Goal: Transaction & Acquisition: Purchase product/service

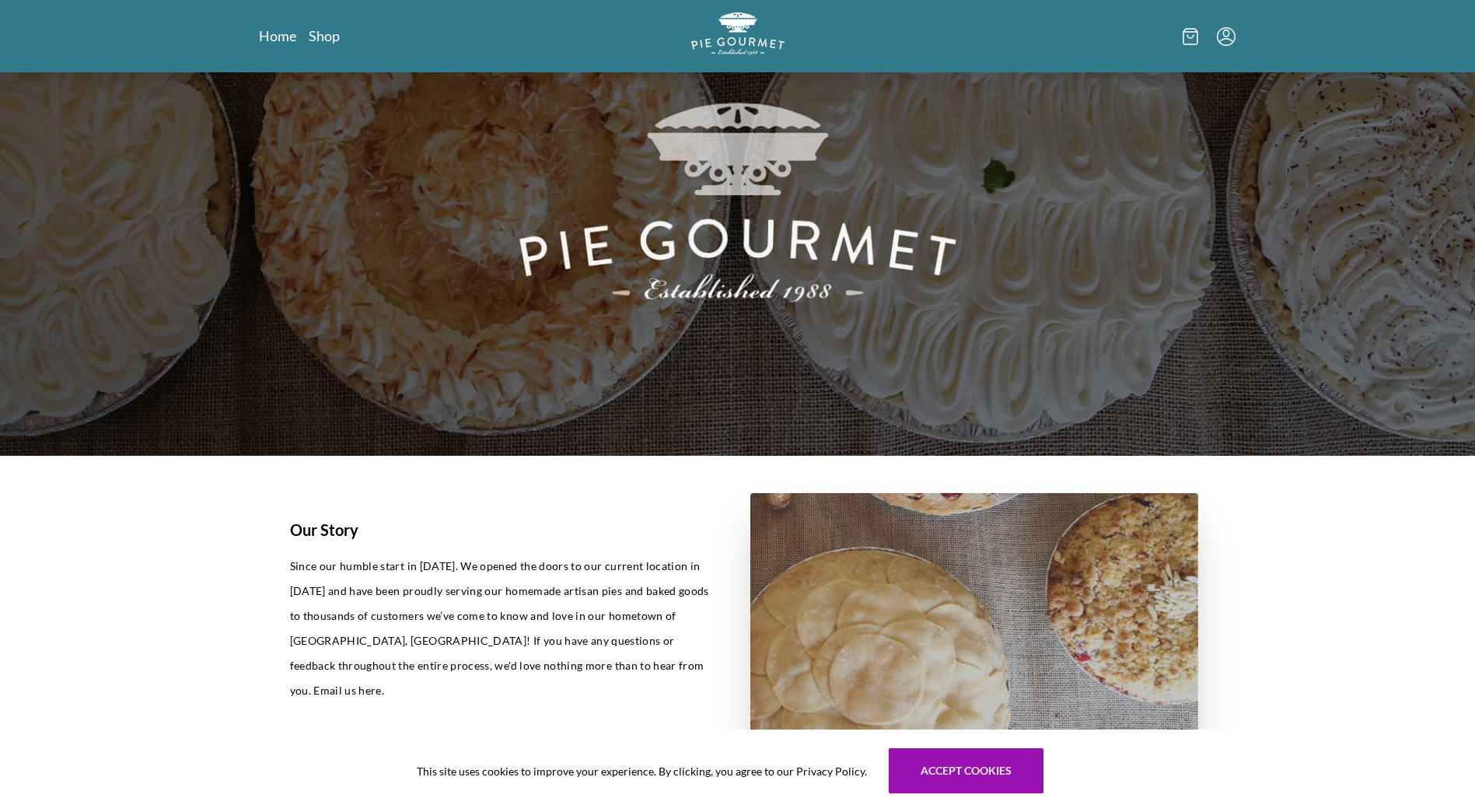
scroll to position [234, 0]
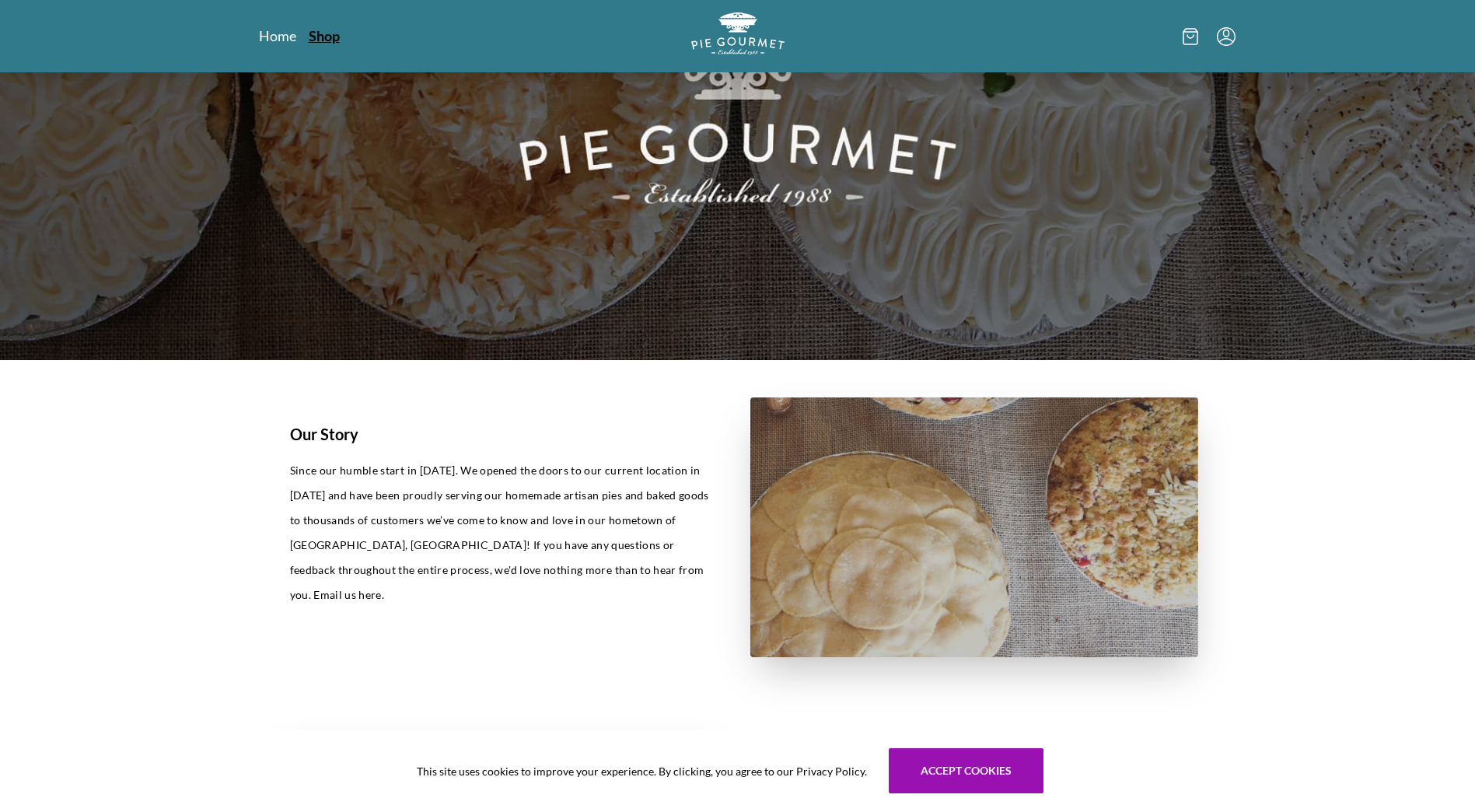
click at [326, 41] on link "Shop" at bounding box center [325, 36] width 31 height 18
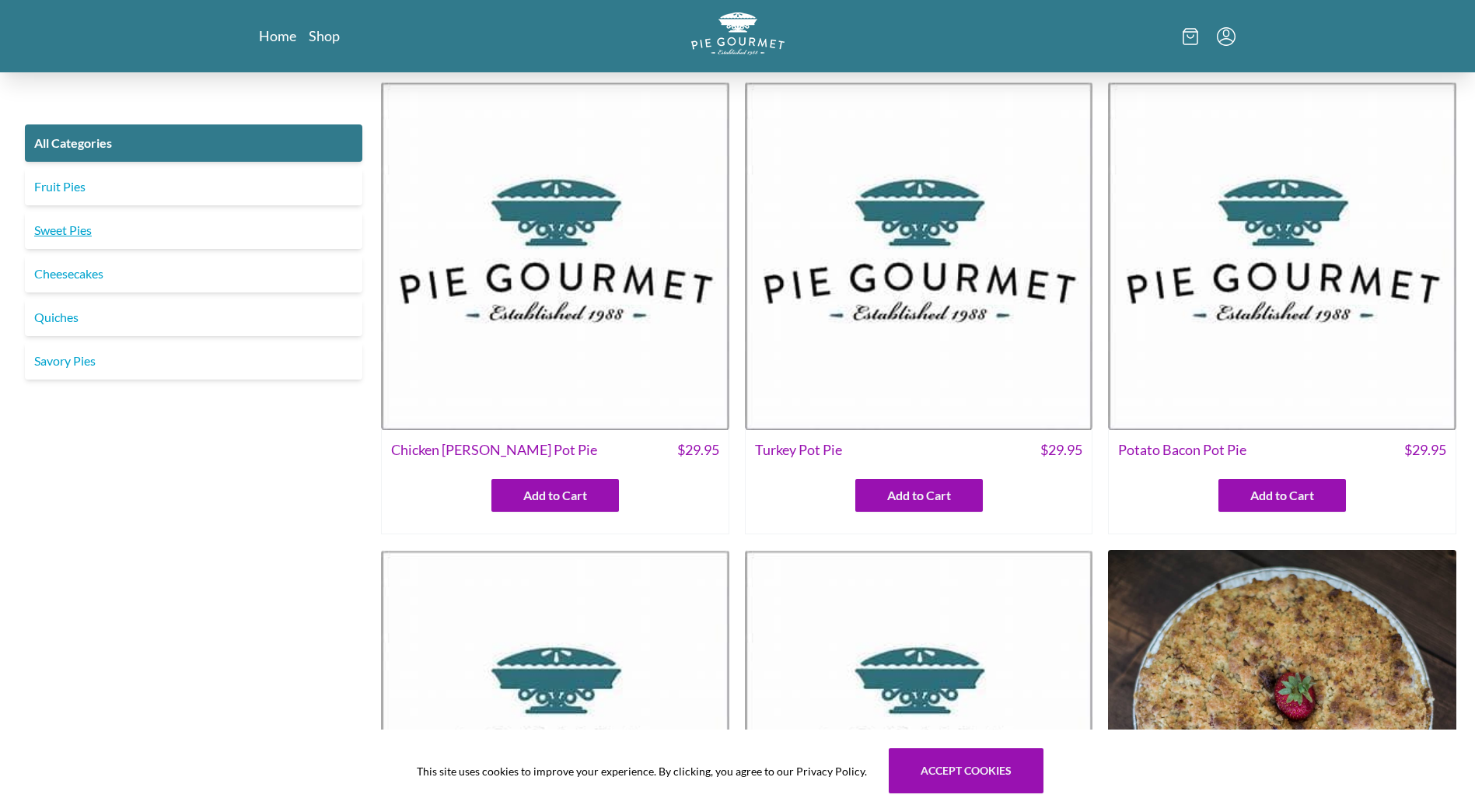
click at [68, 225] on link "Sweet Pies" at bounding box center [193, 230] width 337 height 38
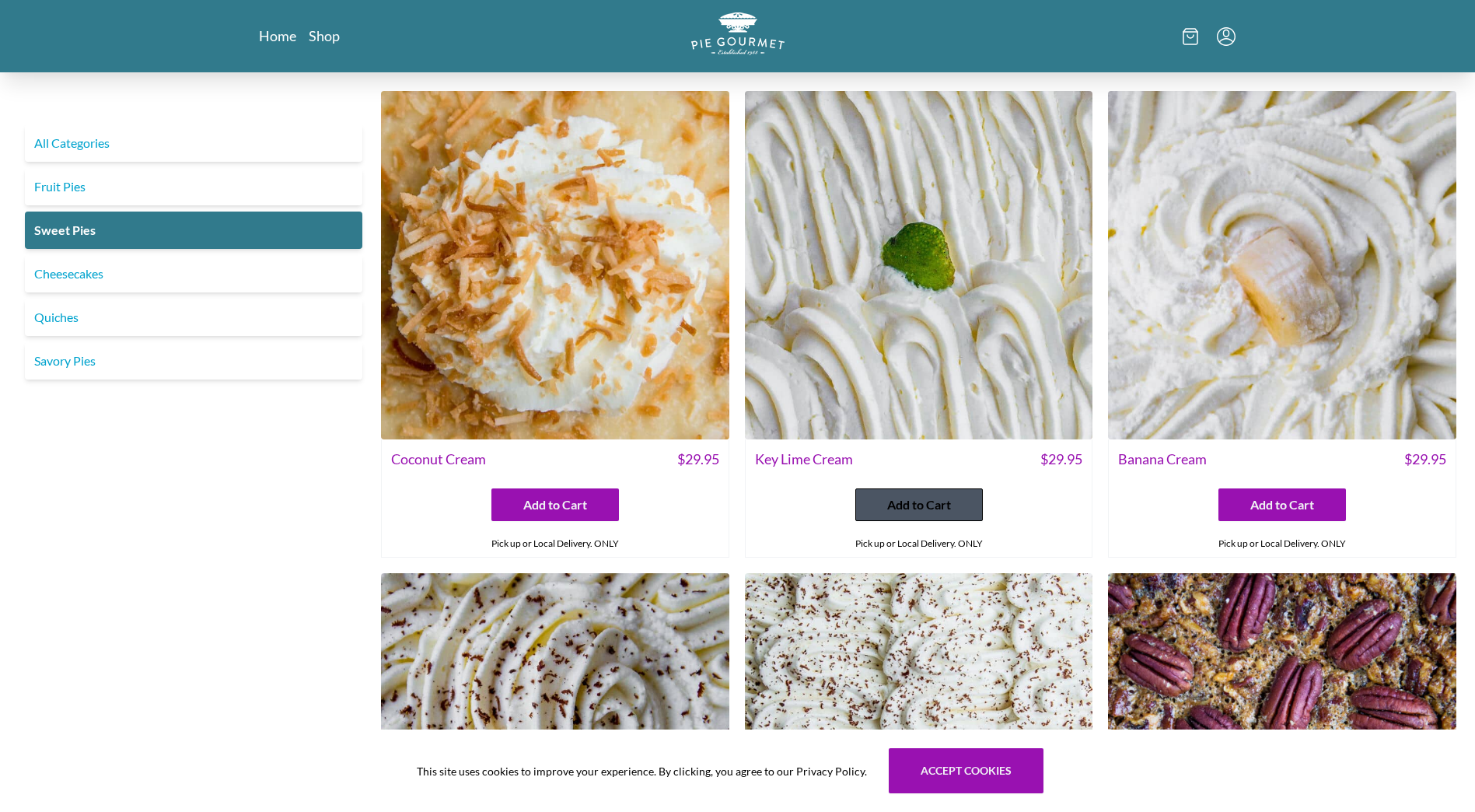
click at [929, 497] on span "Add to Cart" at bounding box center [919, 505] width 63 height 18
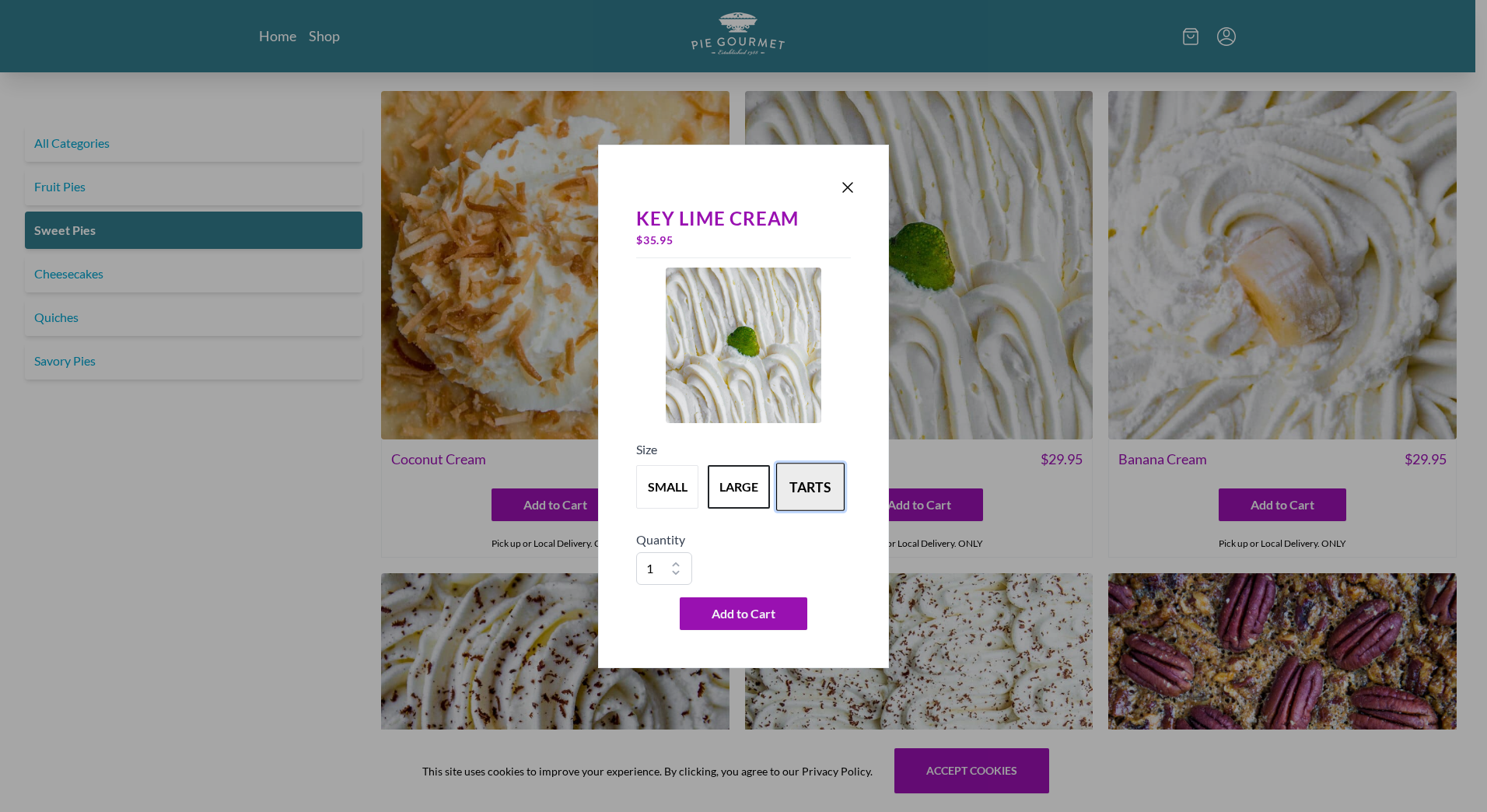
click at [821, 497] on button "tarts" at bounding box center [810, 486] width 68 height 48
click at [743, 487] on button "large" at bounding box center [738, 486] width 68 height 48
click at [650, 475] on button "small" at bounding box center [667, 486] width 68 height 48
click at [839, 493] on button "tarts" at bounding box center [810, 486] width 68 height 48
click at [732, 488] on button "large" at bounding box center [738, 486] width 68 height 48
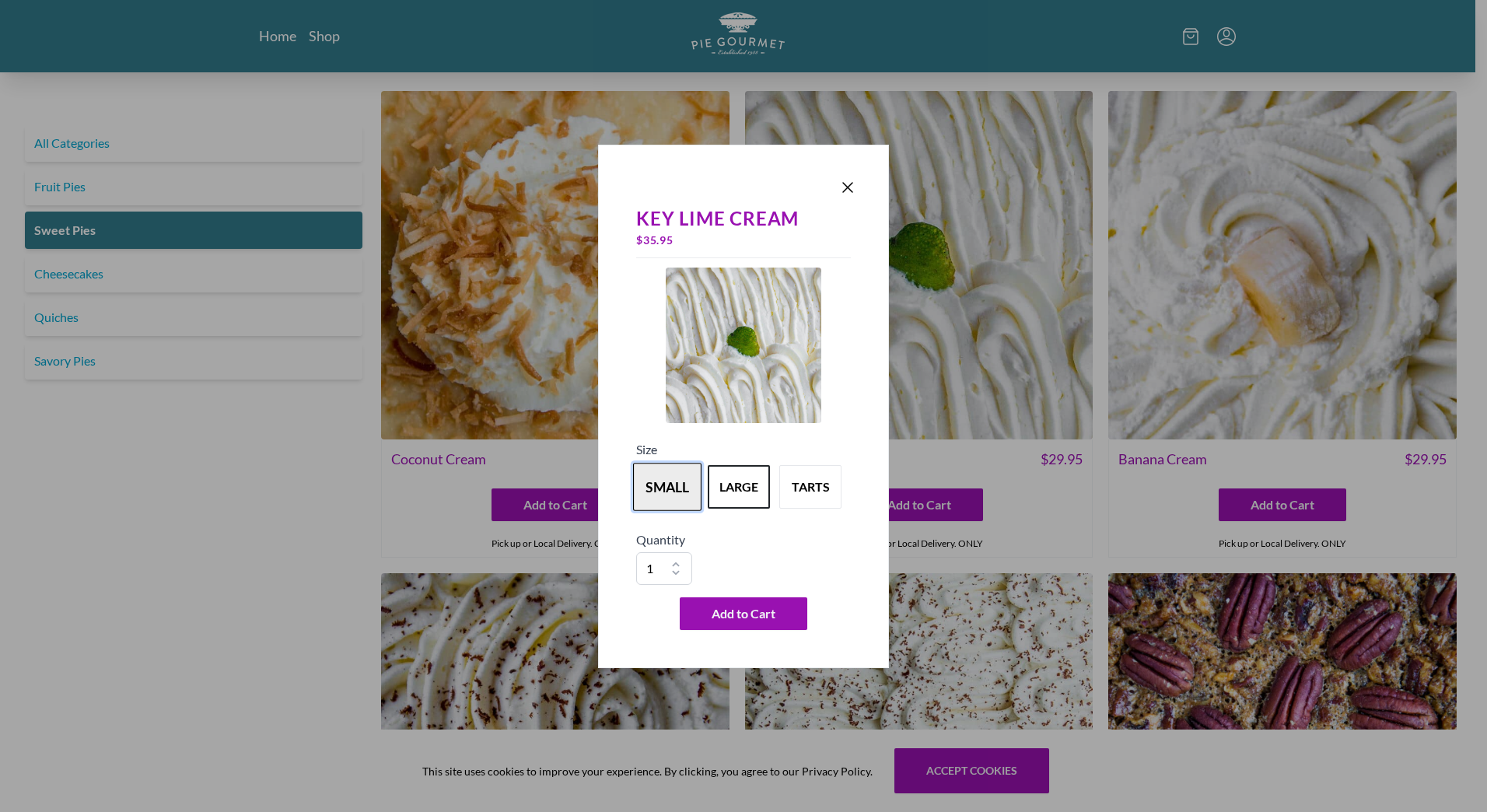
click at [654, 488] on button "small" at bounding box center [667, 486] width 68 height 48
click at [712, 612] on span "Add to Cart" at bounding box center [743, 613] width 63 height 18
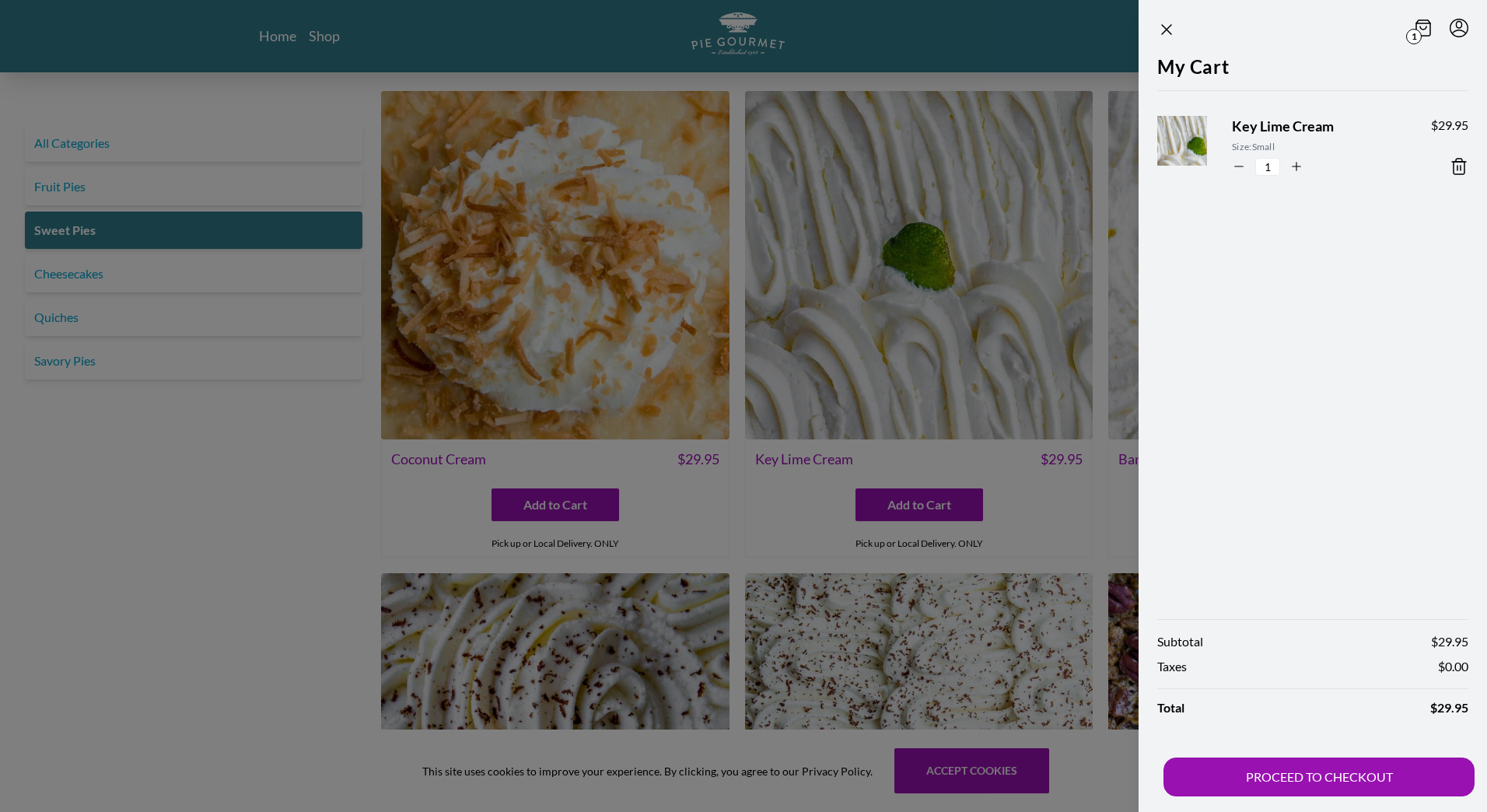
click at [212, 516] on div at bounding box center [743, 406] width 1487 height 812
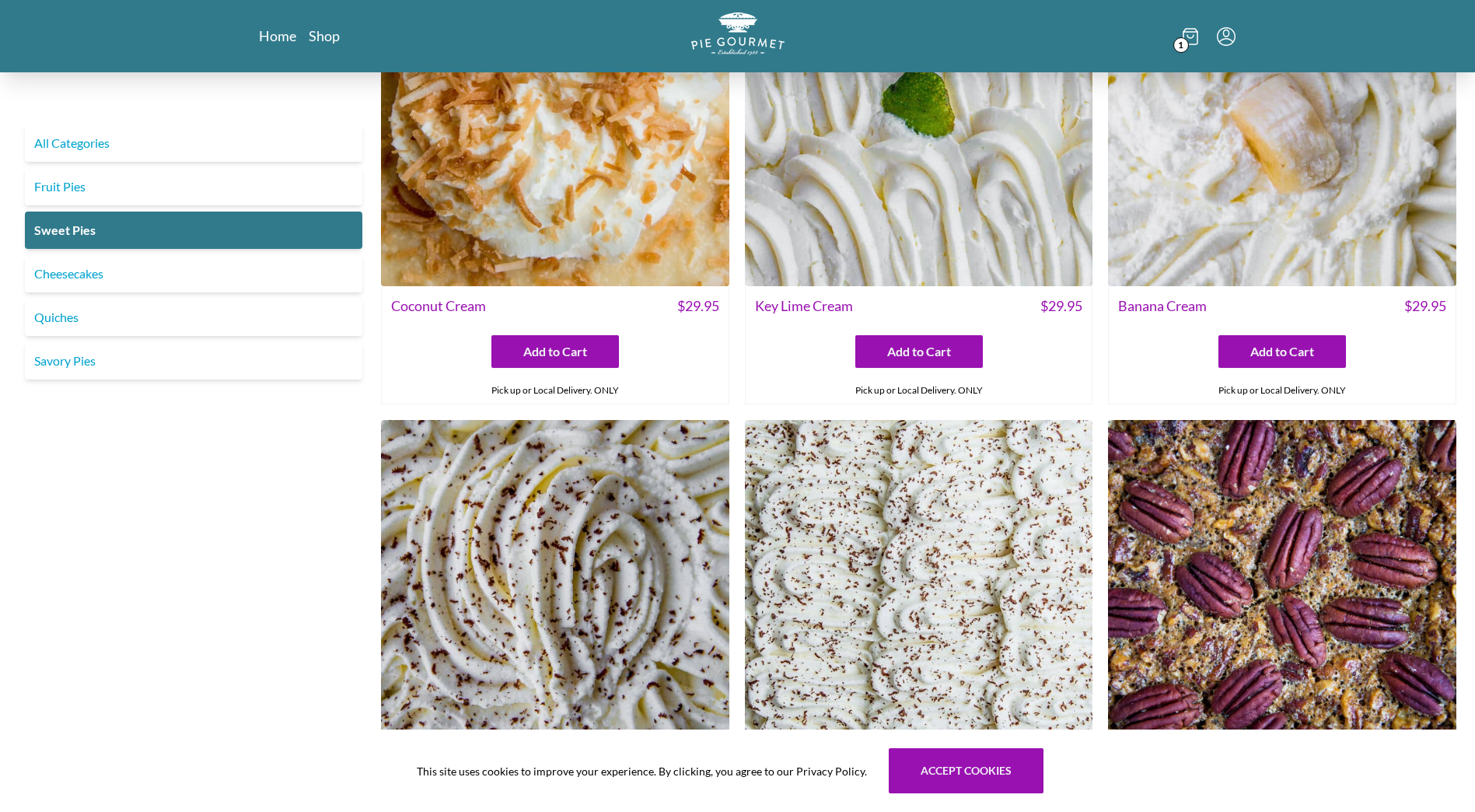
scroll to position [75, 0]
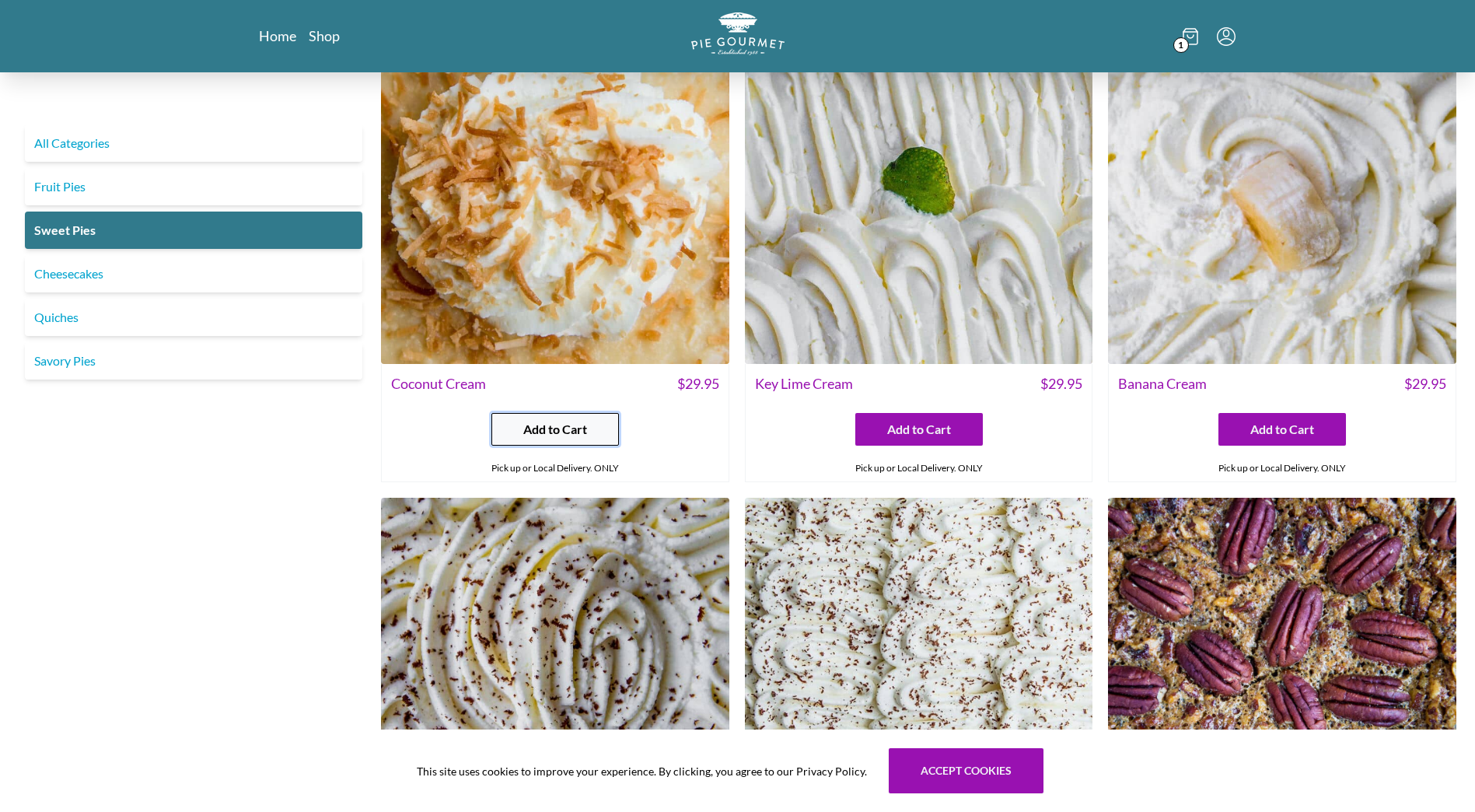
click at [527, 432] on span "Add to Cart" at bounding box center [555, 429] width 63 height 18
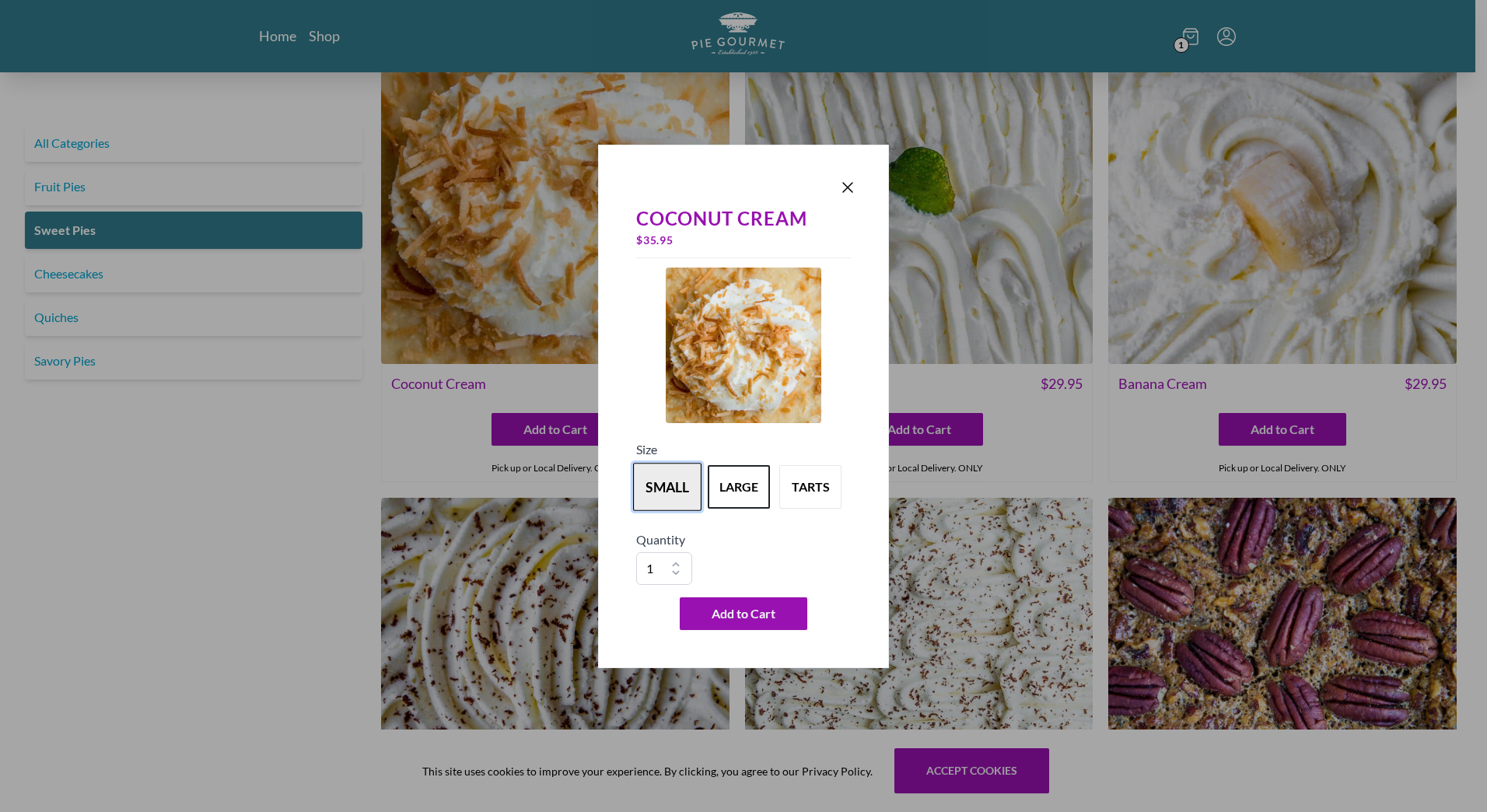
click at [692, 505] on button "small" at bounding box center [667, 486] width 68 height 48
click at [721, 619] on span "Add to Cart" at bounding box center [743, 613] width 63 height 18
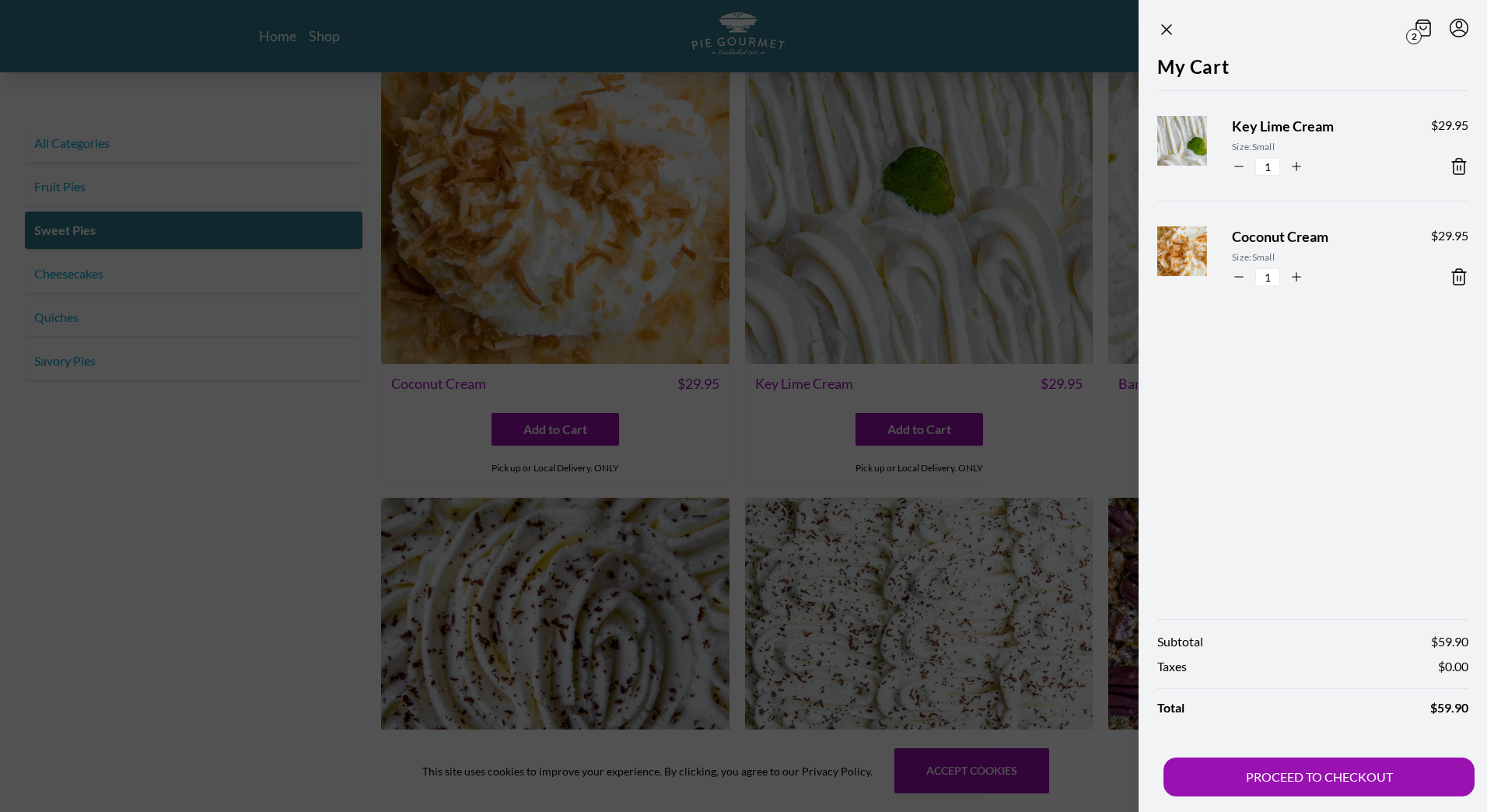
click at [51, 184] on div at bounding box center [743, 406] width 1487 height 812
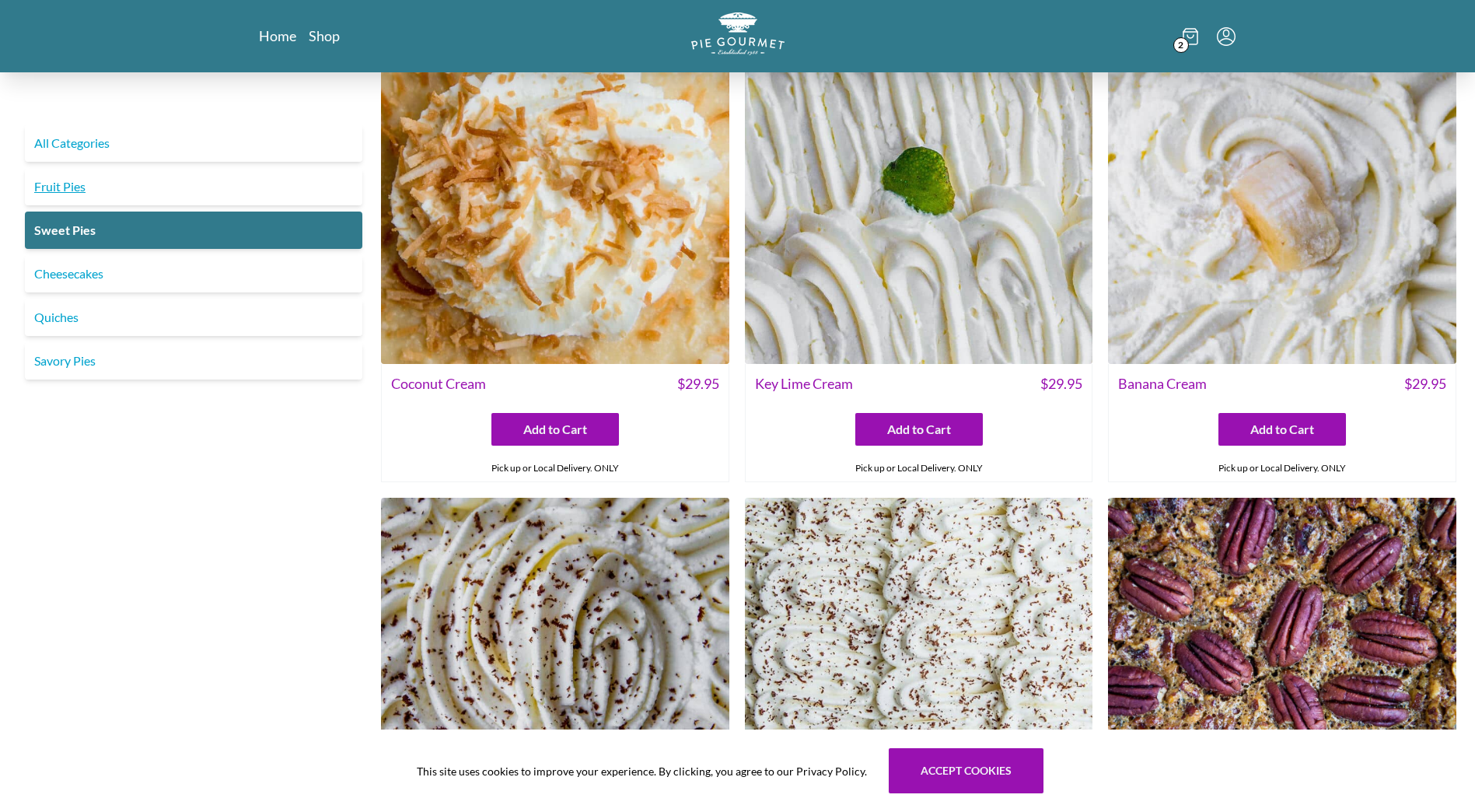
click at [56, 184] on link "Fruit Pies" at bounding box center [193, 187] width 337 height 38
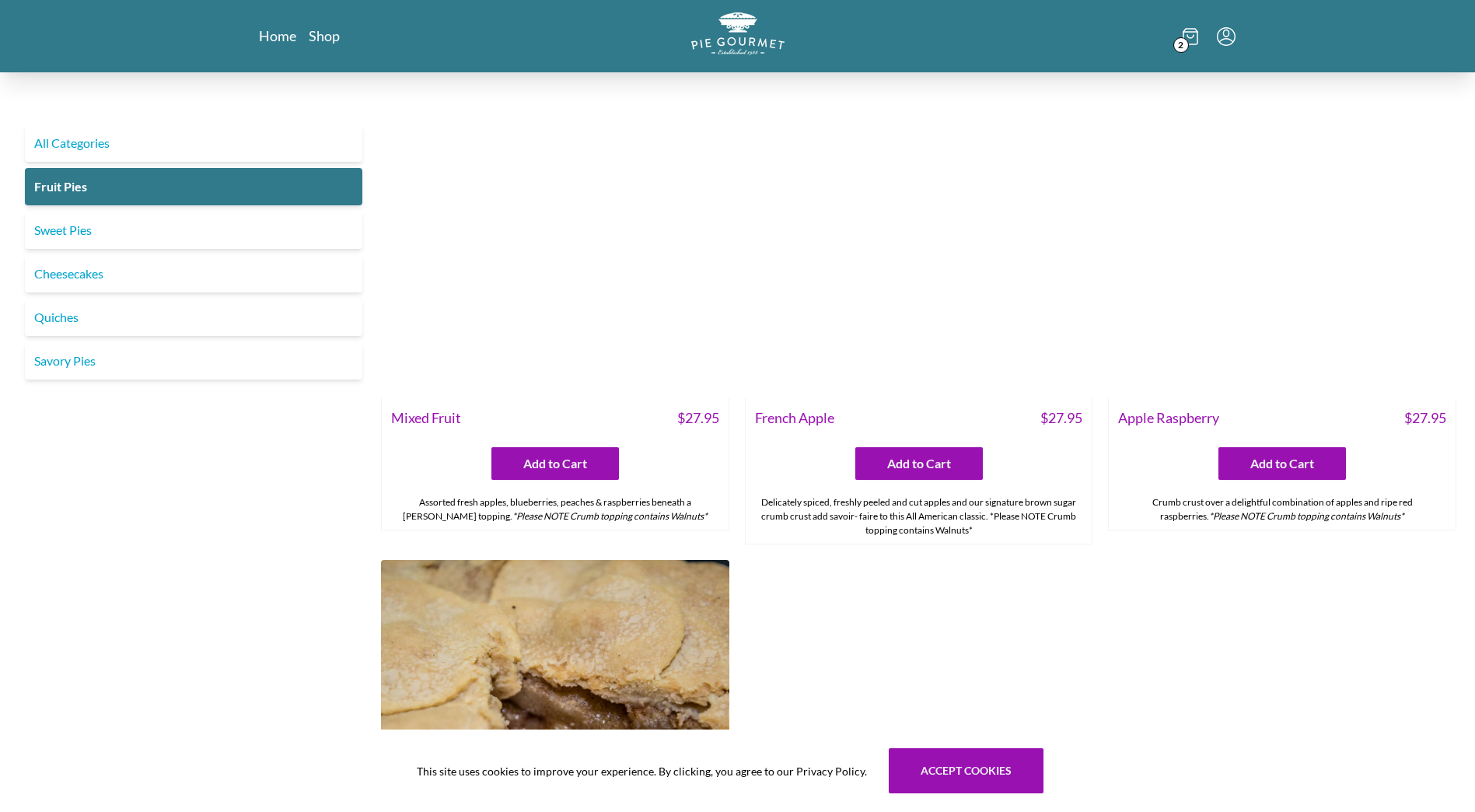
scroll to position [1789, 0]
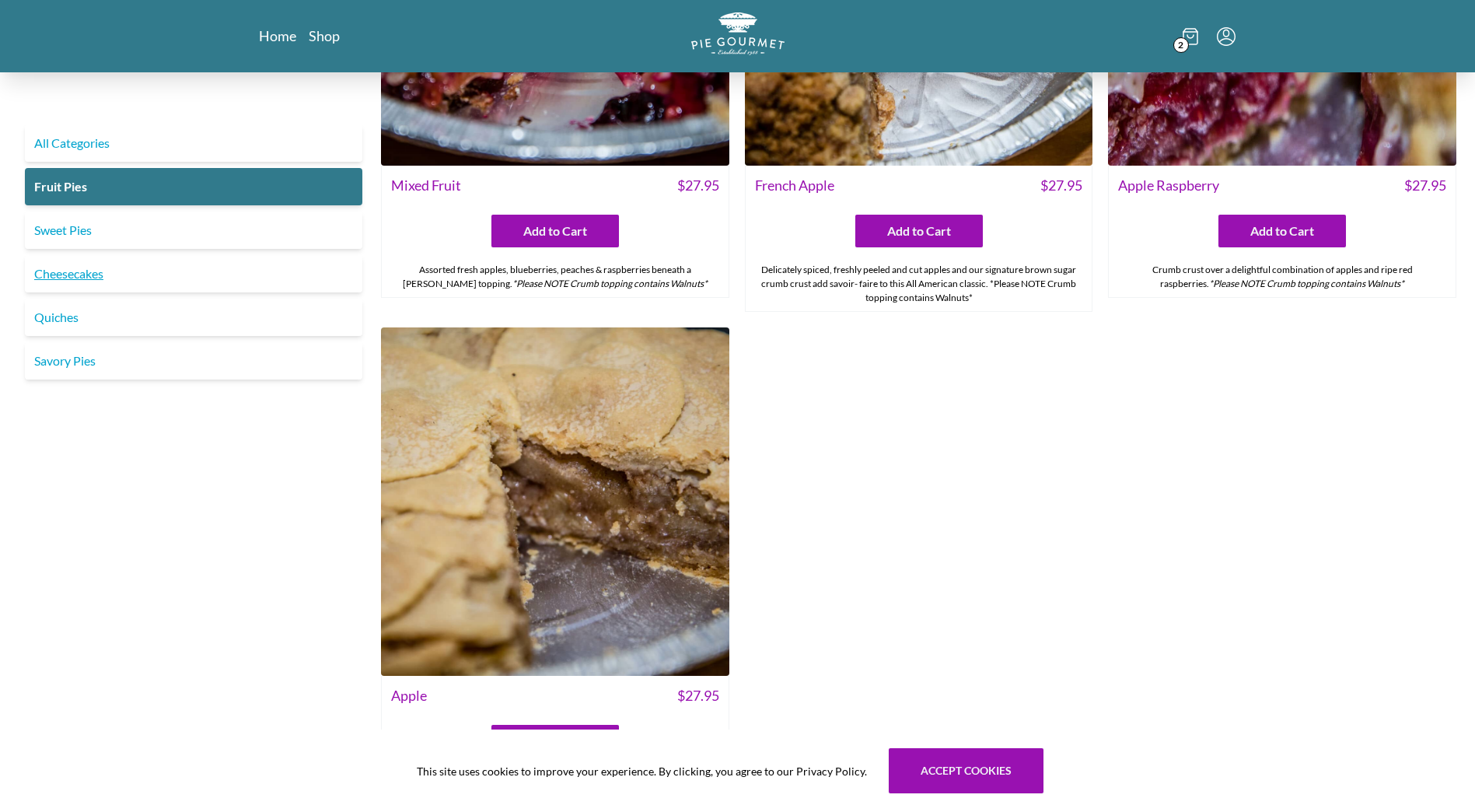
click at [50, 266] on link "Cheesecakes" at bounding box center [193, 273] width 337 height 38
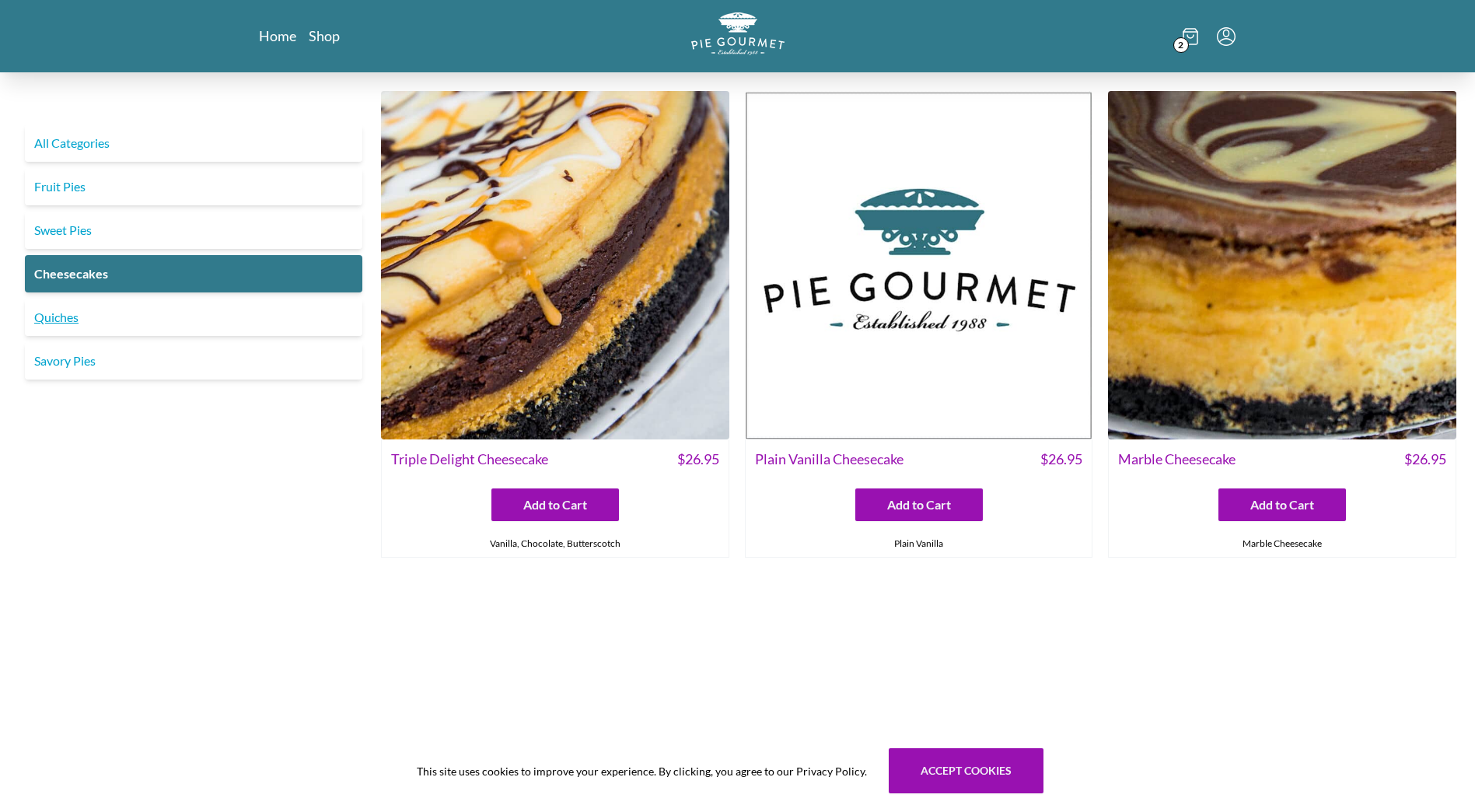
click at [70, 320] on link "Quiches" at bounding box center [193, 317] width 337 height 38
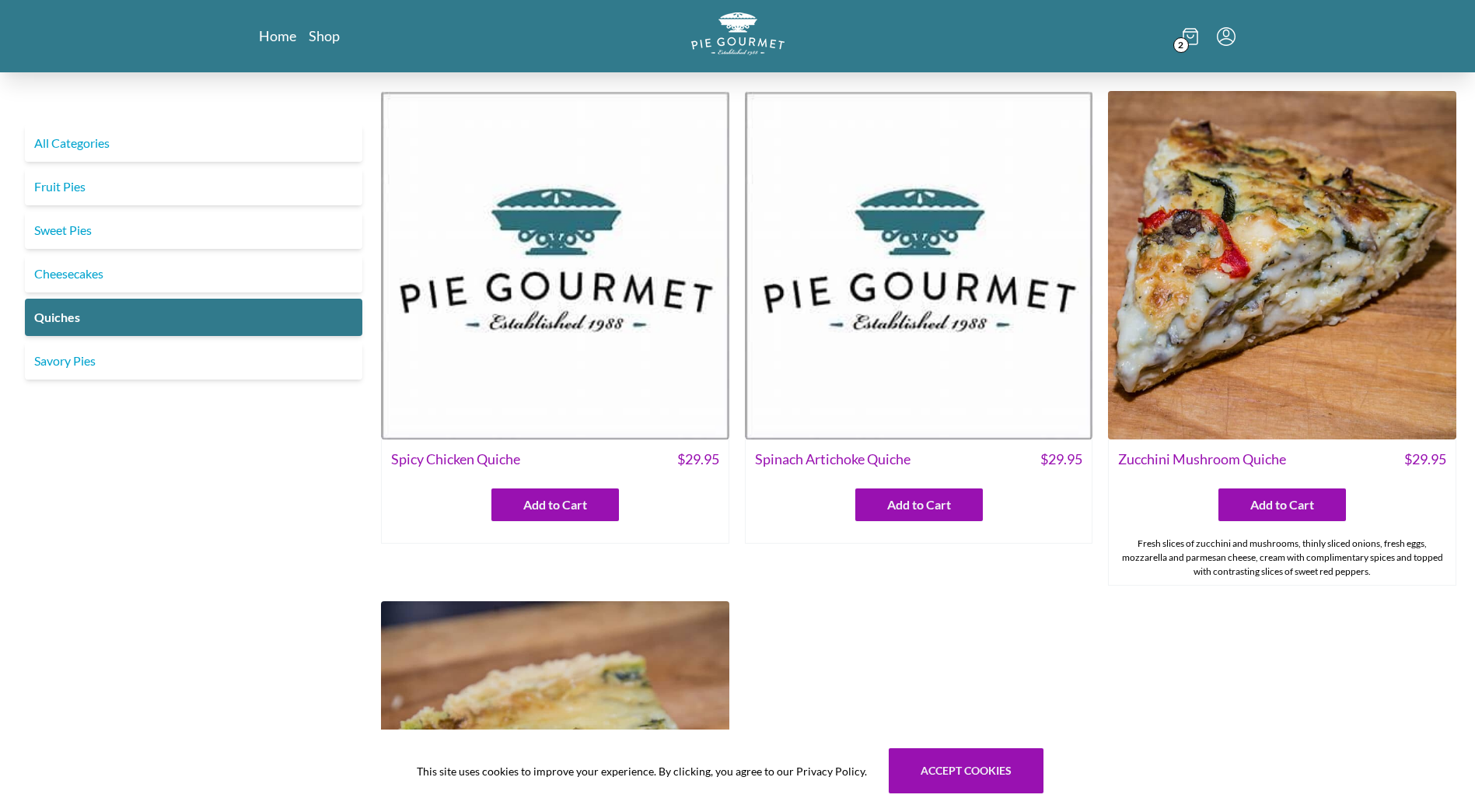
scroll to position [234, 0]
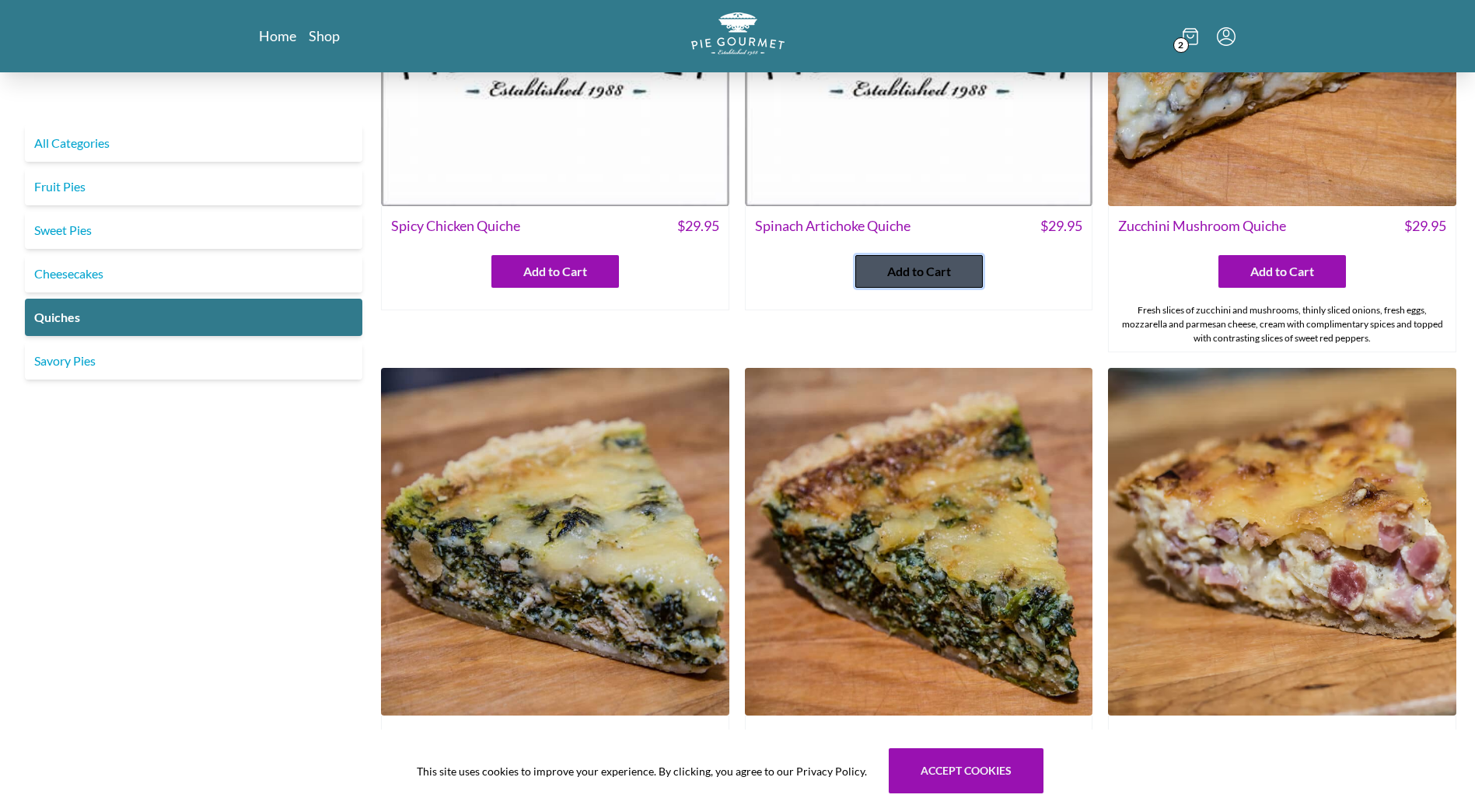
click at [886, 262] on button "Add to Cart" at bounding box center [919, 271] width 128 height 33
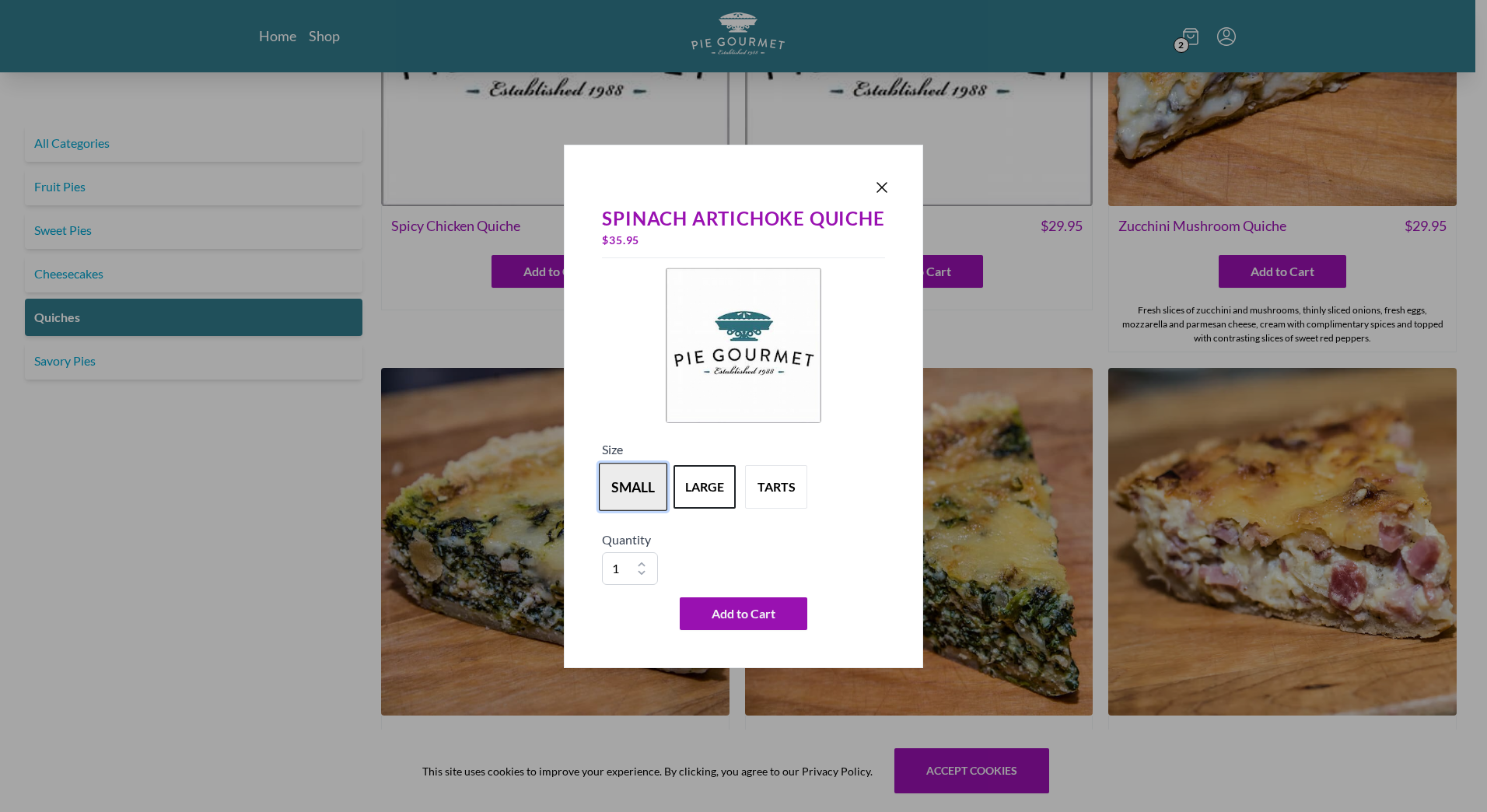
click at [637, 479] on button "small" at bounding box center [633, 486] width 68 height 48
click at [696, 486] on button "large" at bounding box center [704, 486] width 68 height 48
click at [713, 607] on span "Add to Cart" at bounding box center [743, 613] width 63 height 18
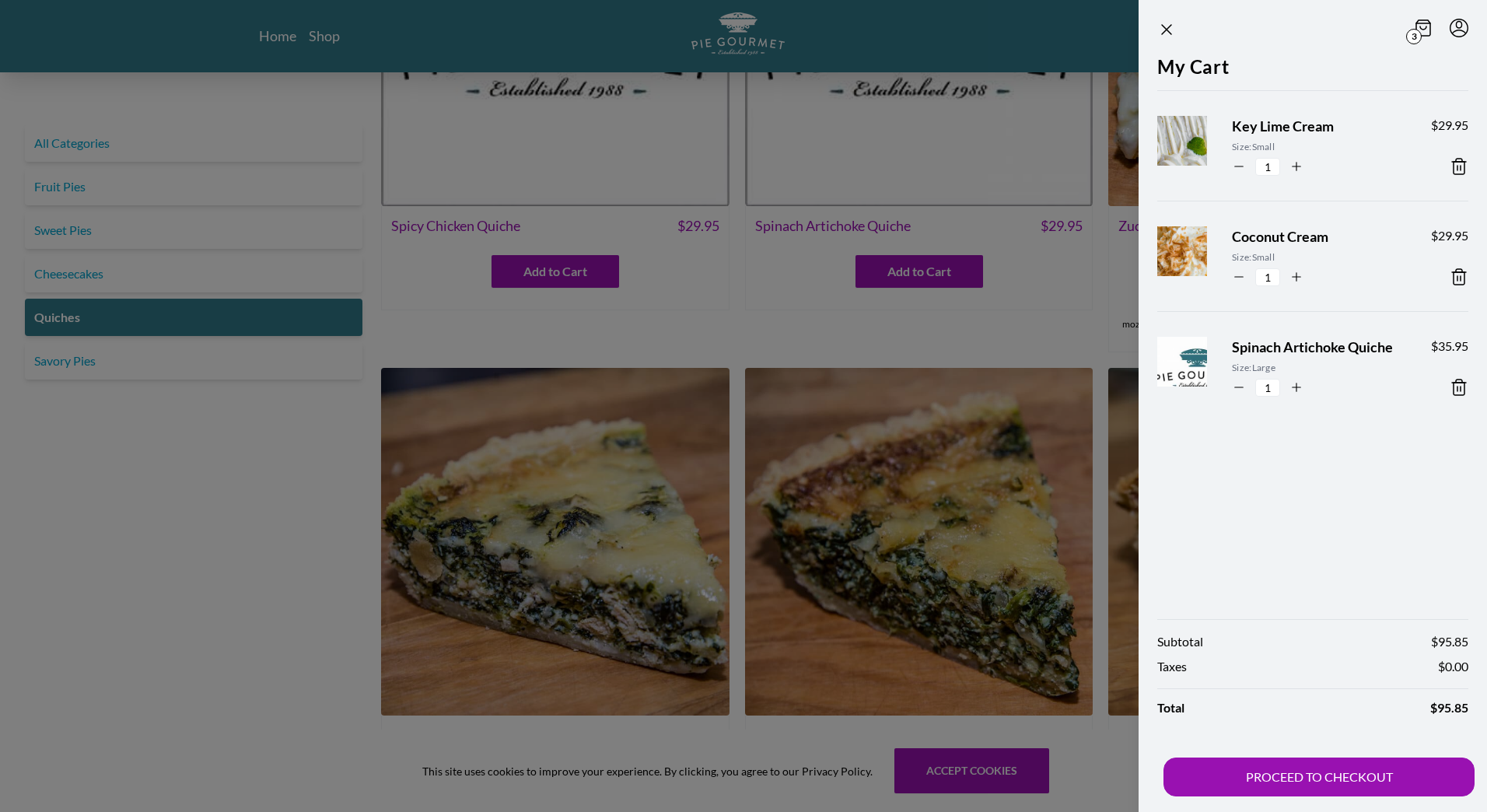
click at [183, 597] on div at bounding box center [743, 406] width 1487 height 812
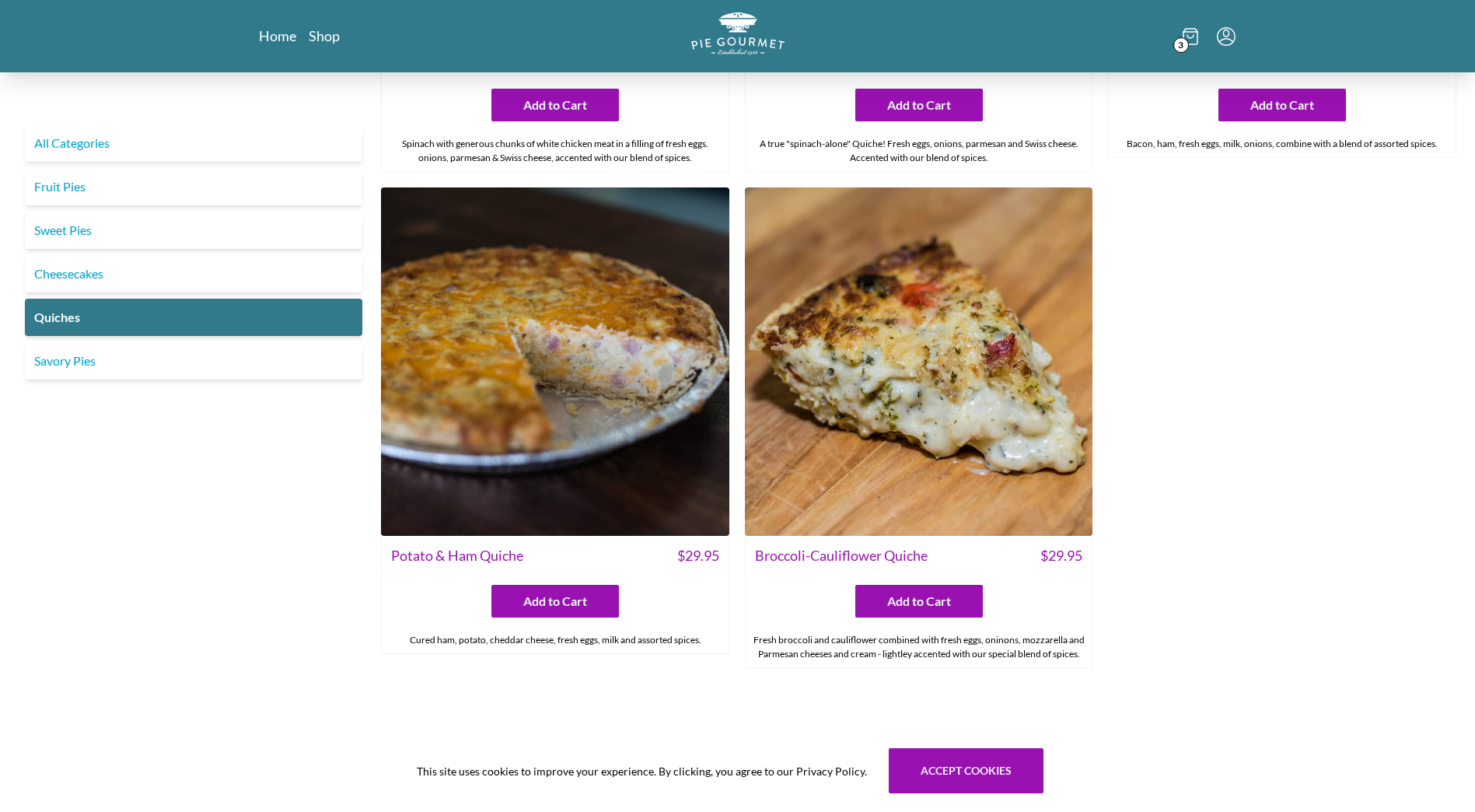
scroll to position [987, 0]
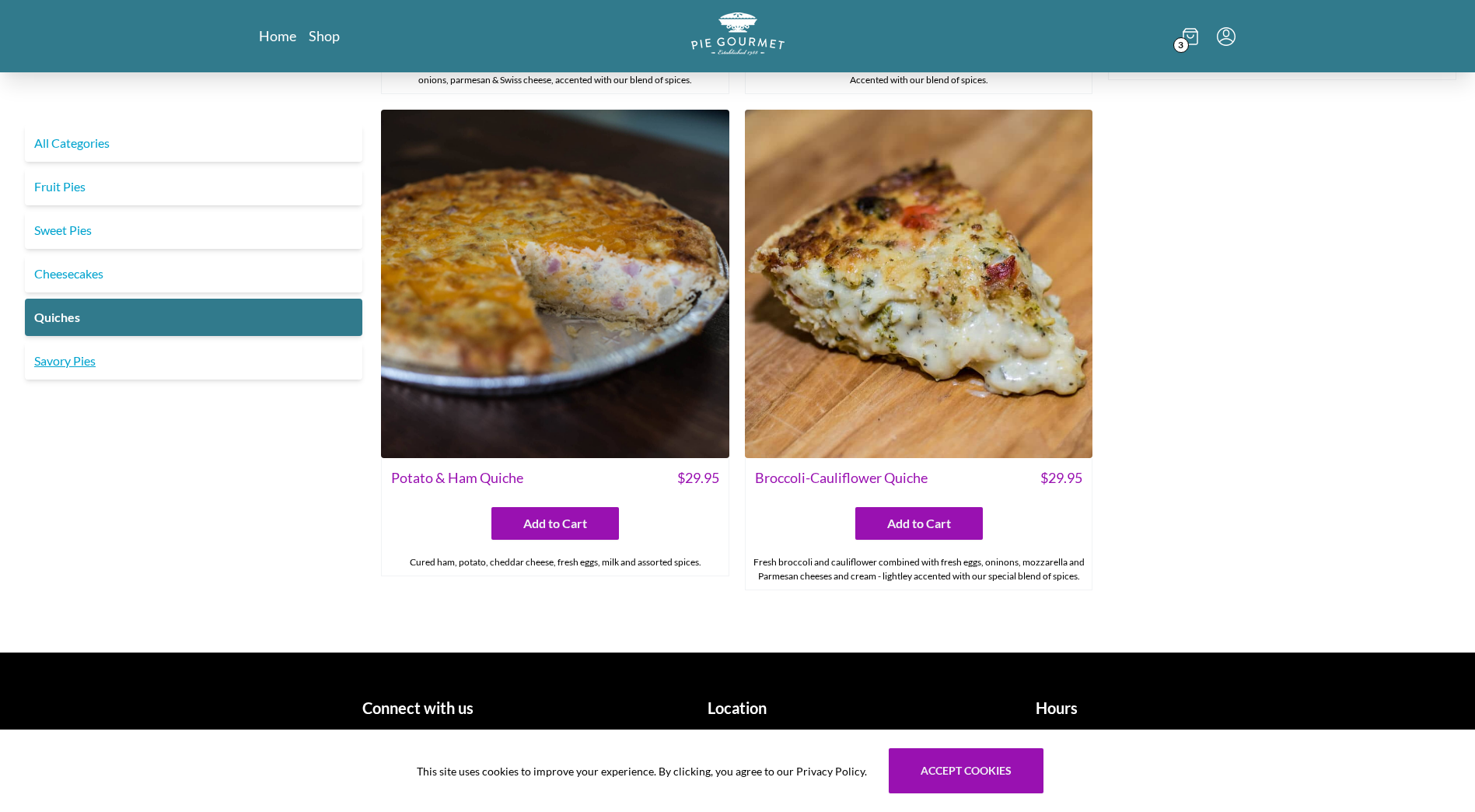
click at [48, 362] on link "Savory Pies" at bounding box center [193, 360] width 337 height 38
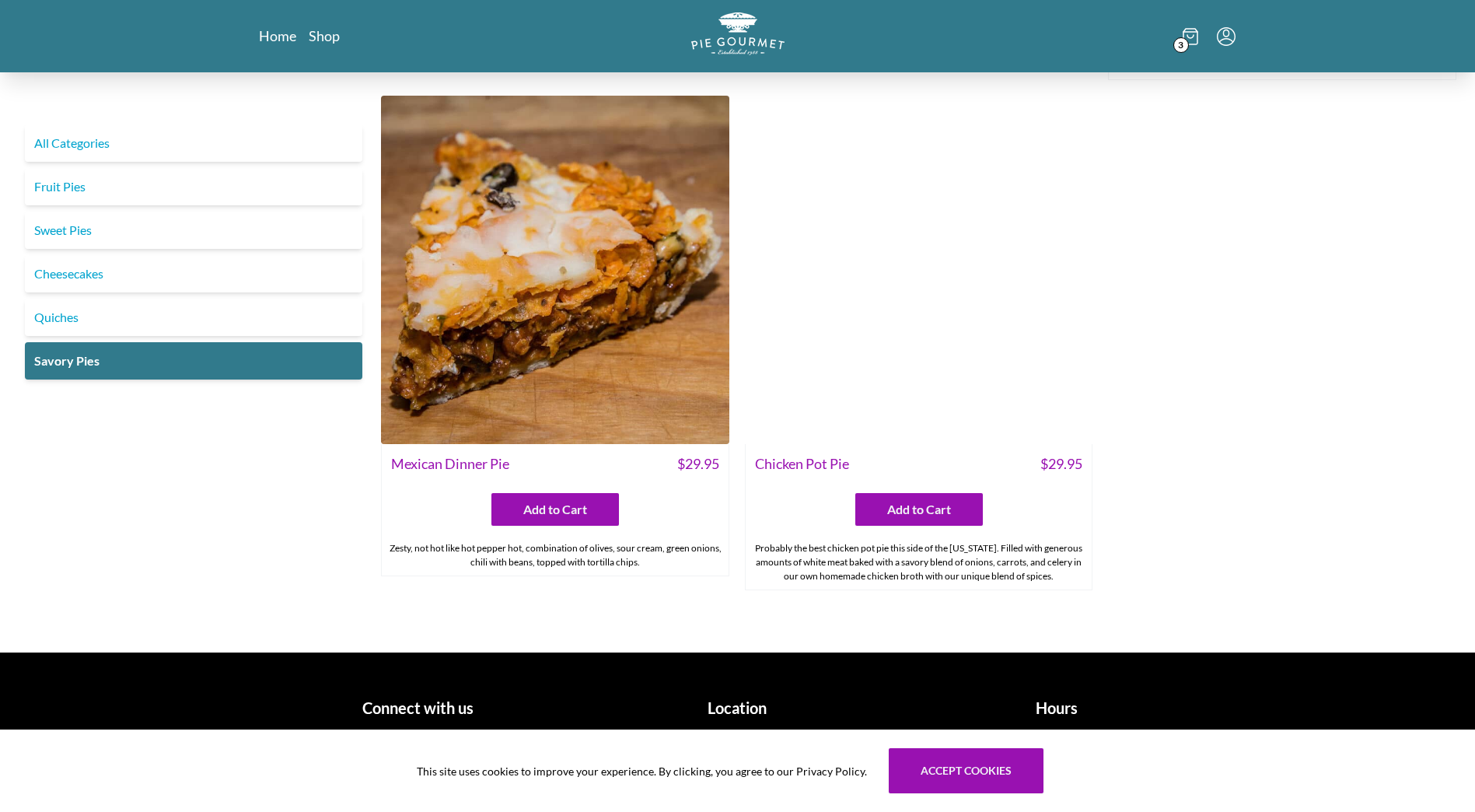
scroll to position [520, 0]
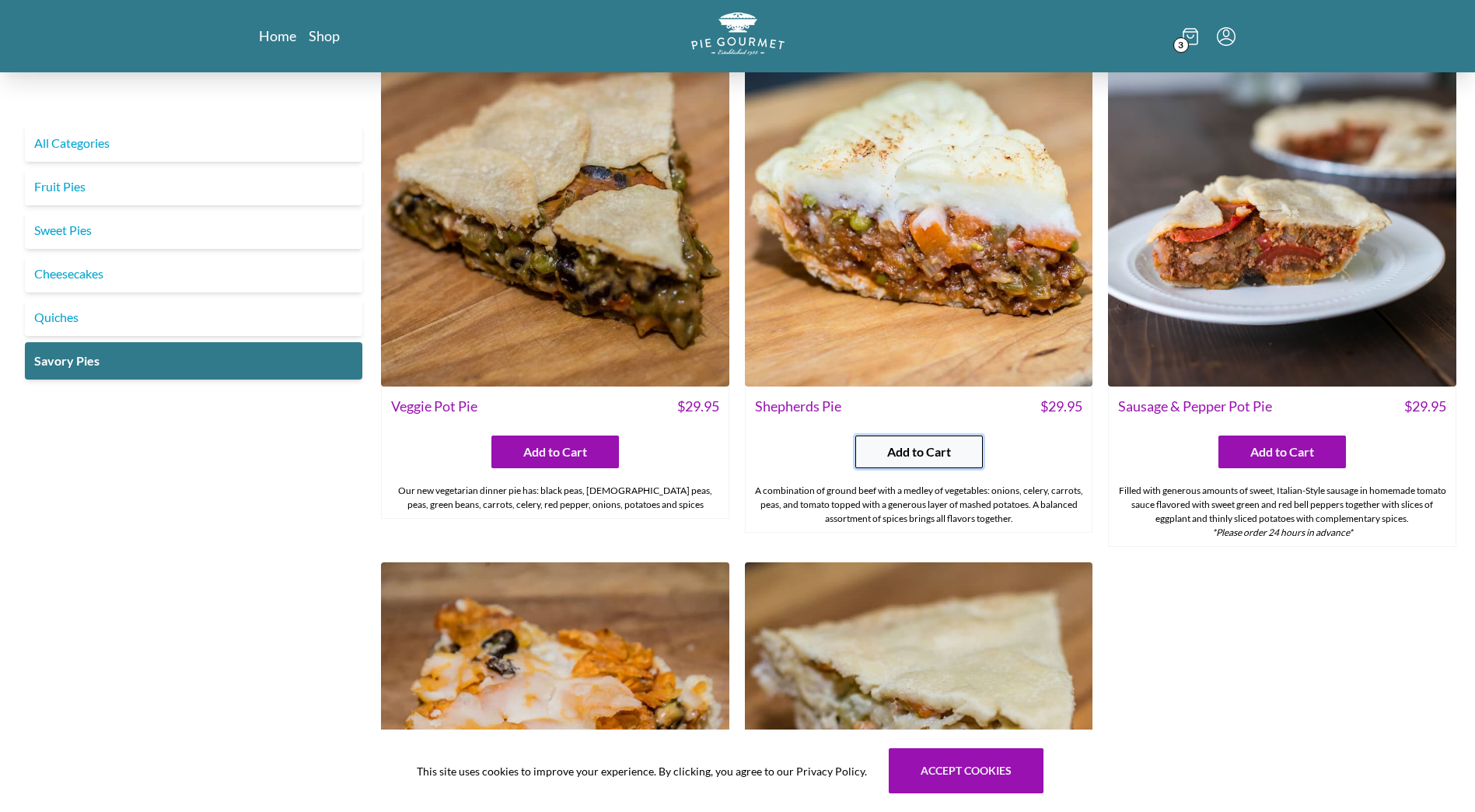
click at [905, 446] on span "Add to Cart" at bounding box center [919, 452] width 63 height 18
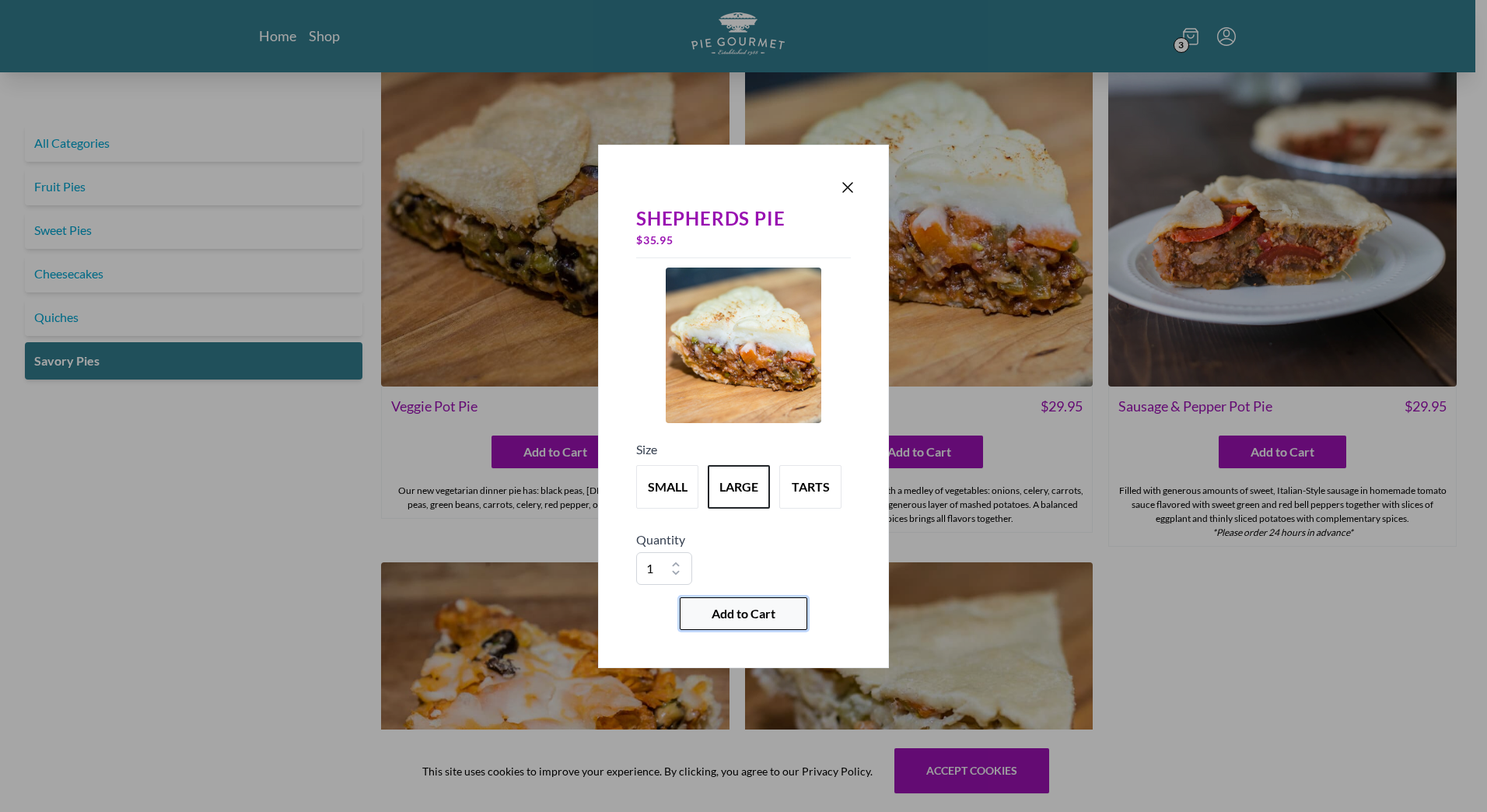
click at [712, 617] on span "Add to Cart" at bounding box center [743, 613] width 63 height 18
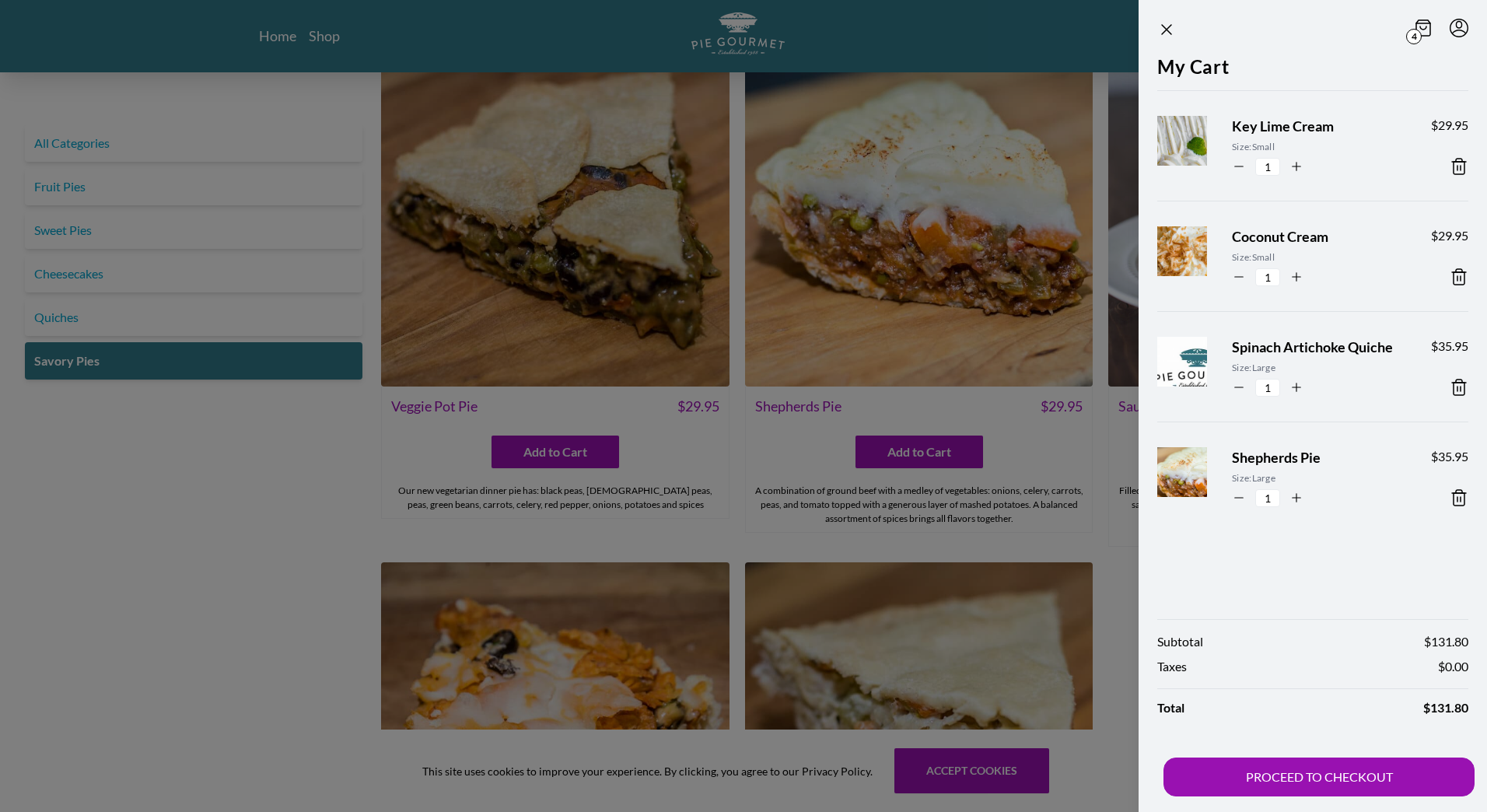
click at [58, 140] on div at bounding box center [743, 406] width 1487 height 812
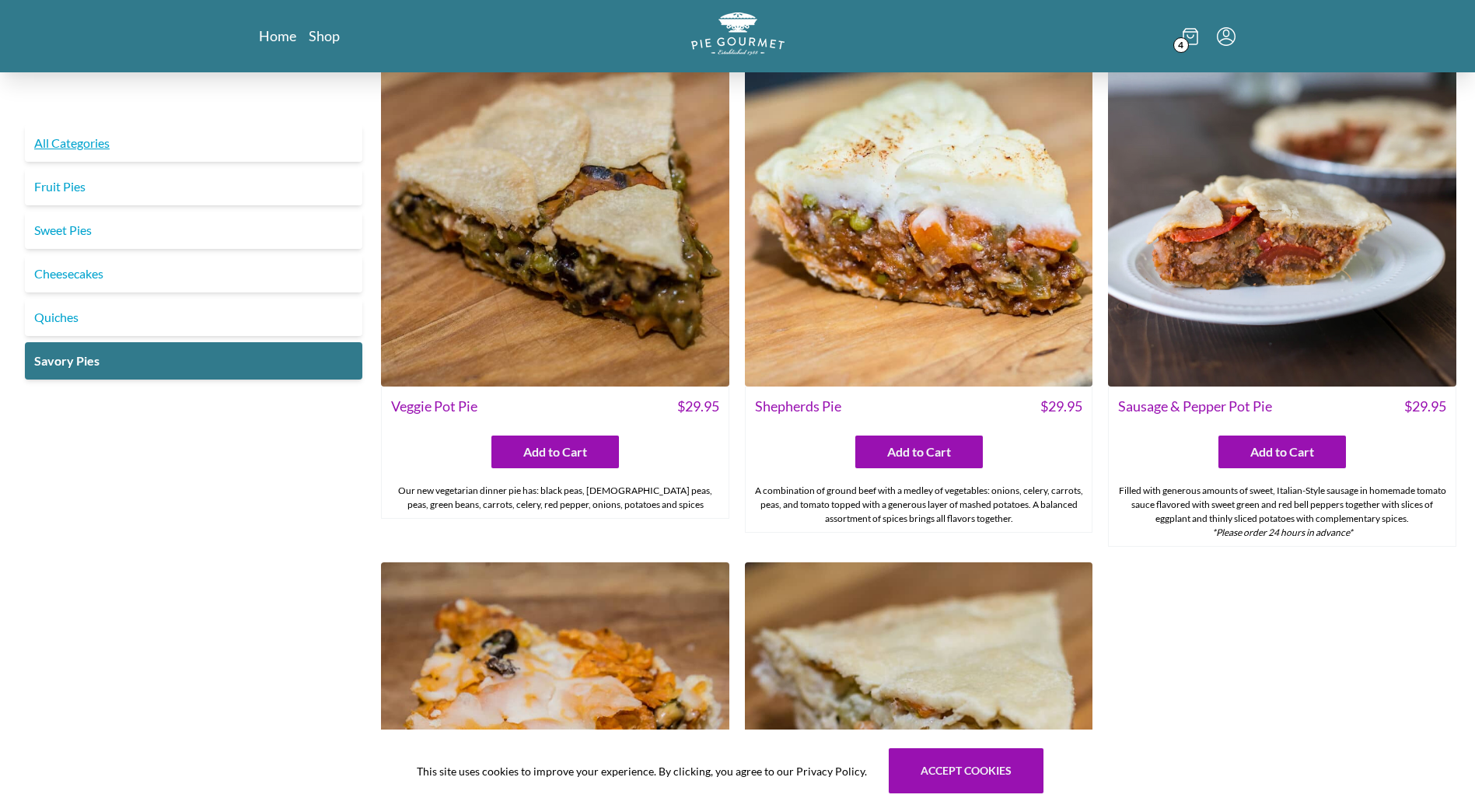
click at [58, 143] on link "All Categories" at bounding box center [193, 143] width 337 height 38
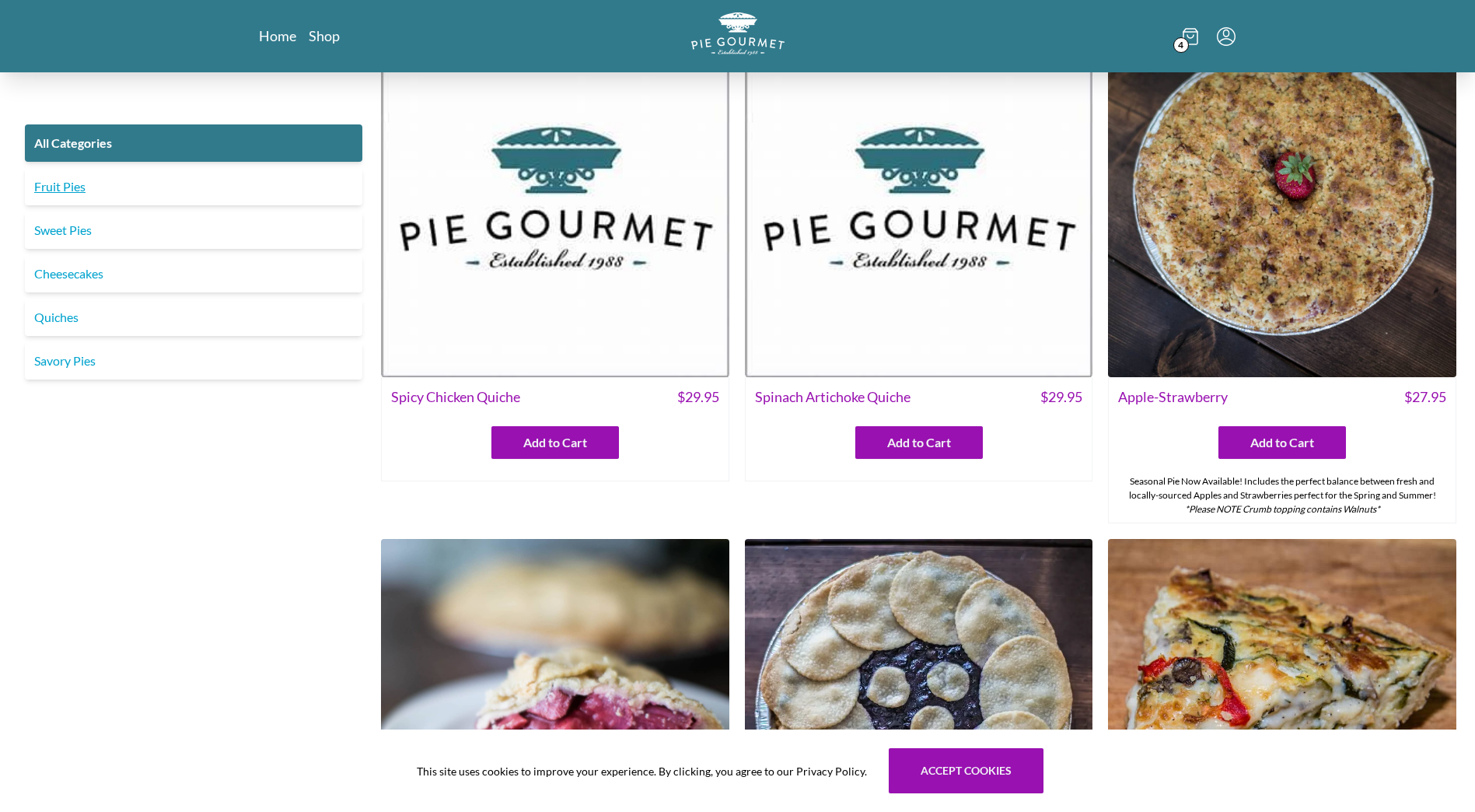
click at [63, 174] on link "Fruit Pies" at bounding box center [193, 187] width 337 height 38
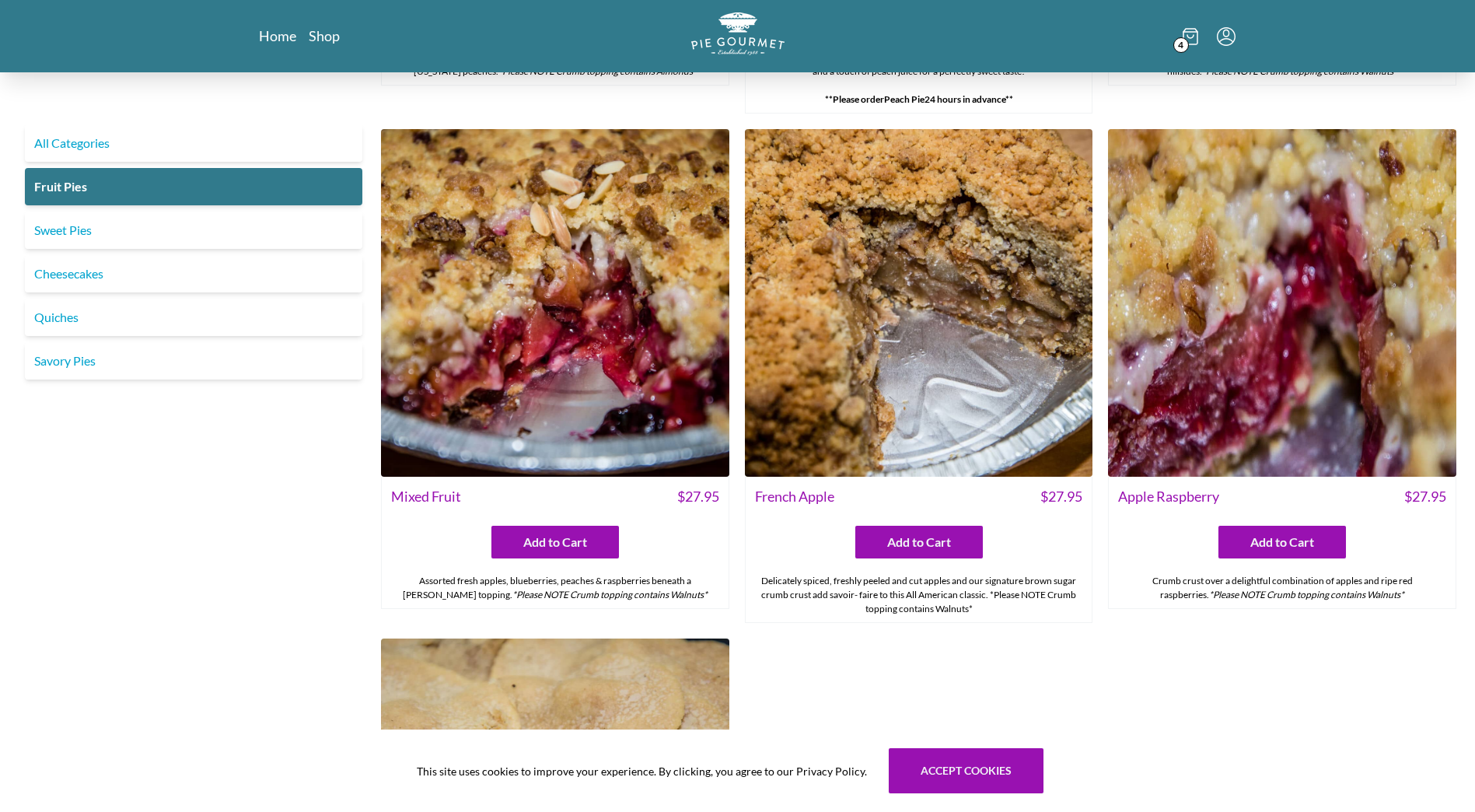
scroll to position [1555, 0]
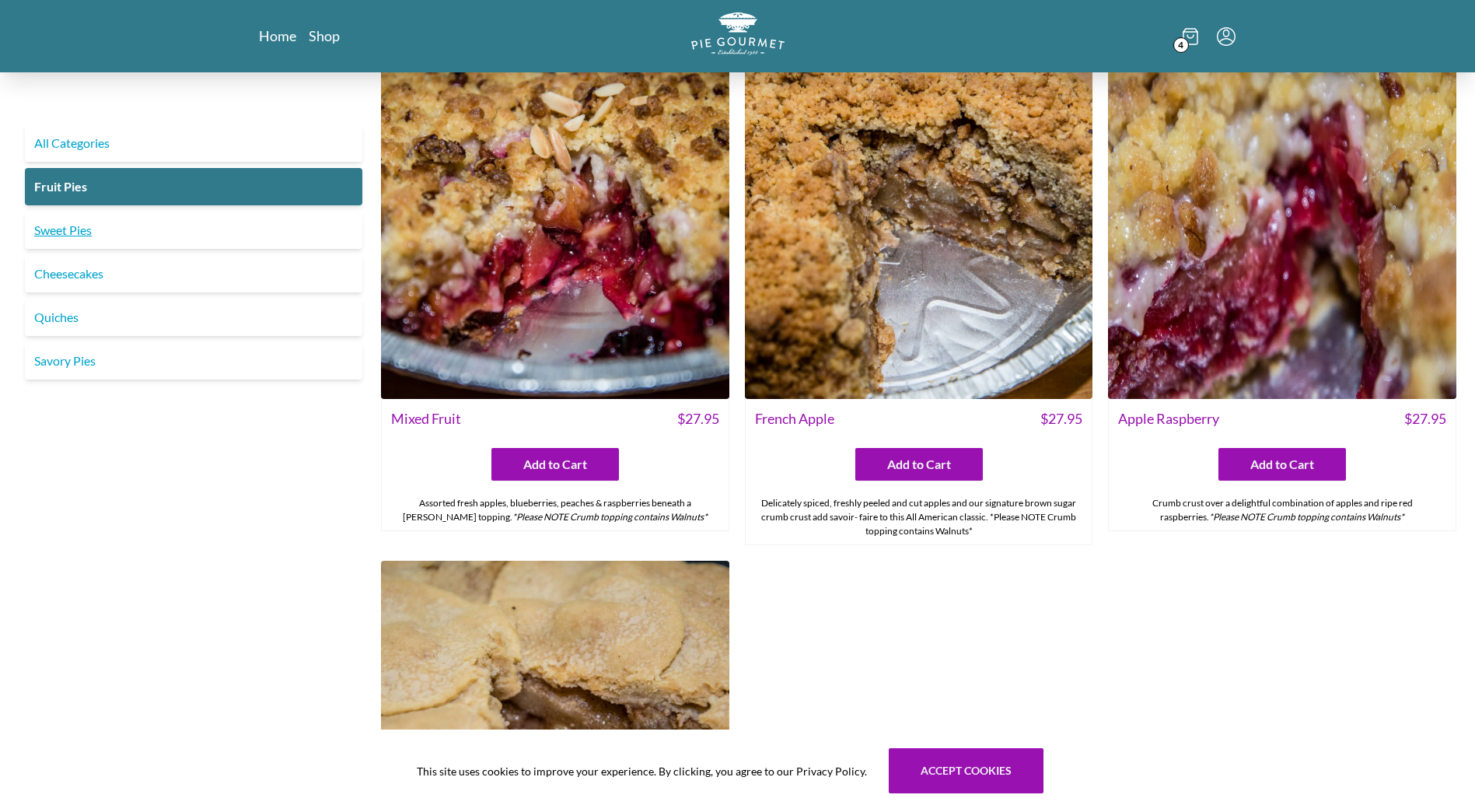
click at [72, 234] on link "Sweet Pies" at bounding box center [193, 230] width 337 height 38
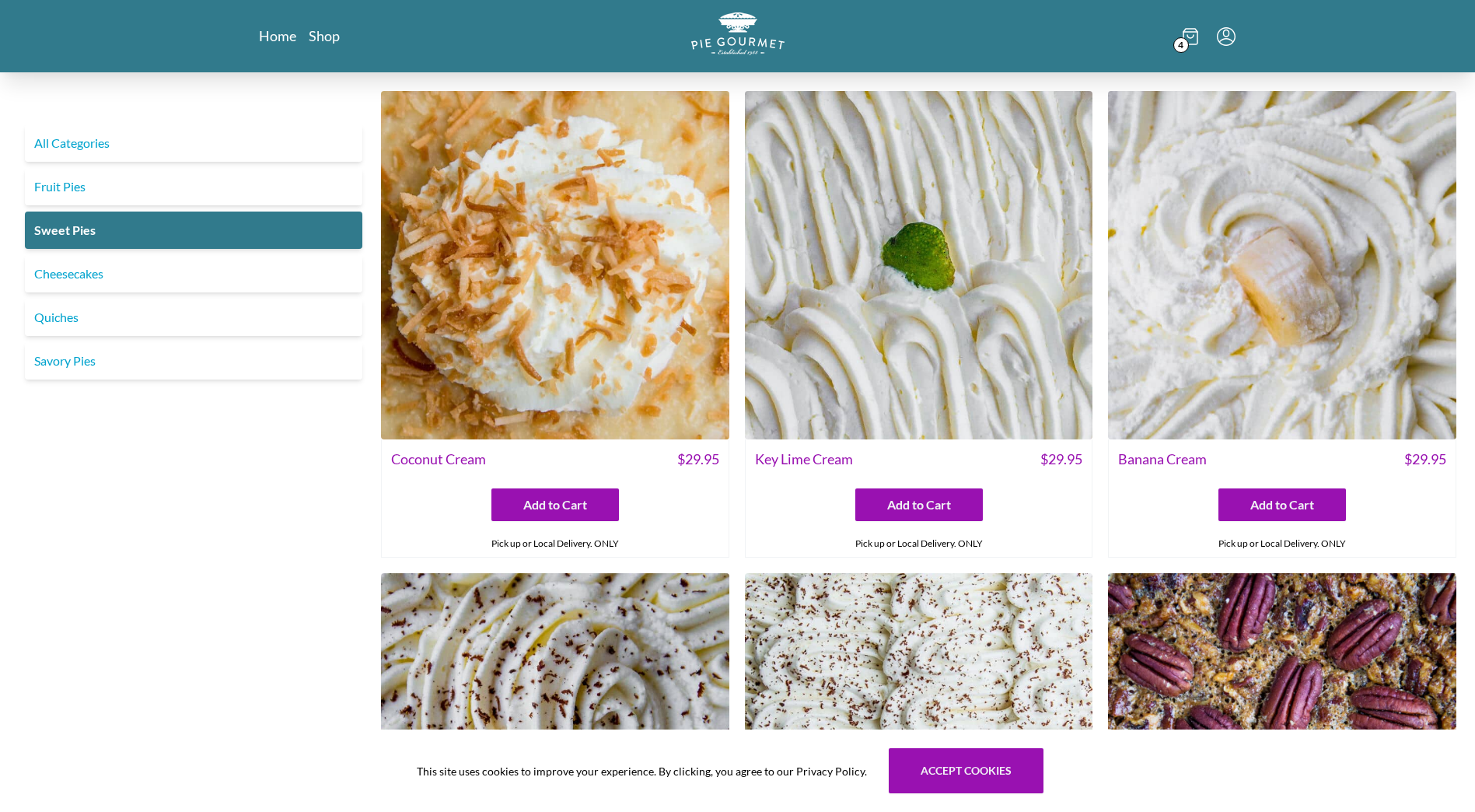
click at [1186, 45] on span "4" at bounding box center [1181, 45] width 16 height 16
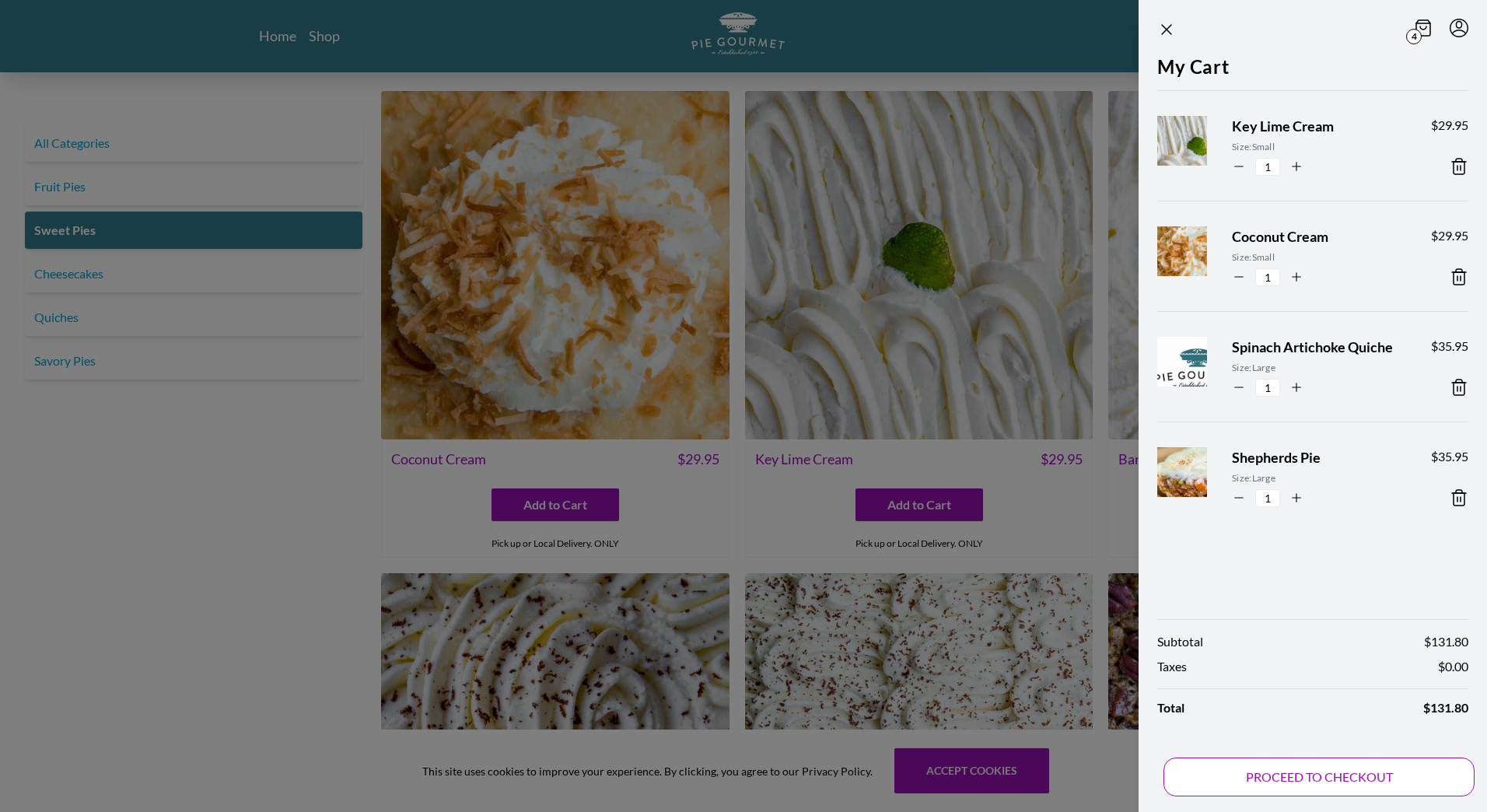
click at [1286, 771] on button "PROCEED TO CHECKOUT" at bounding box center [1319, 777] width 311 height 39
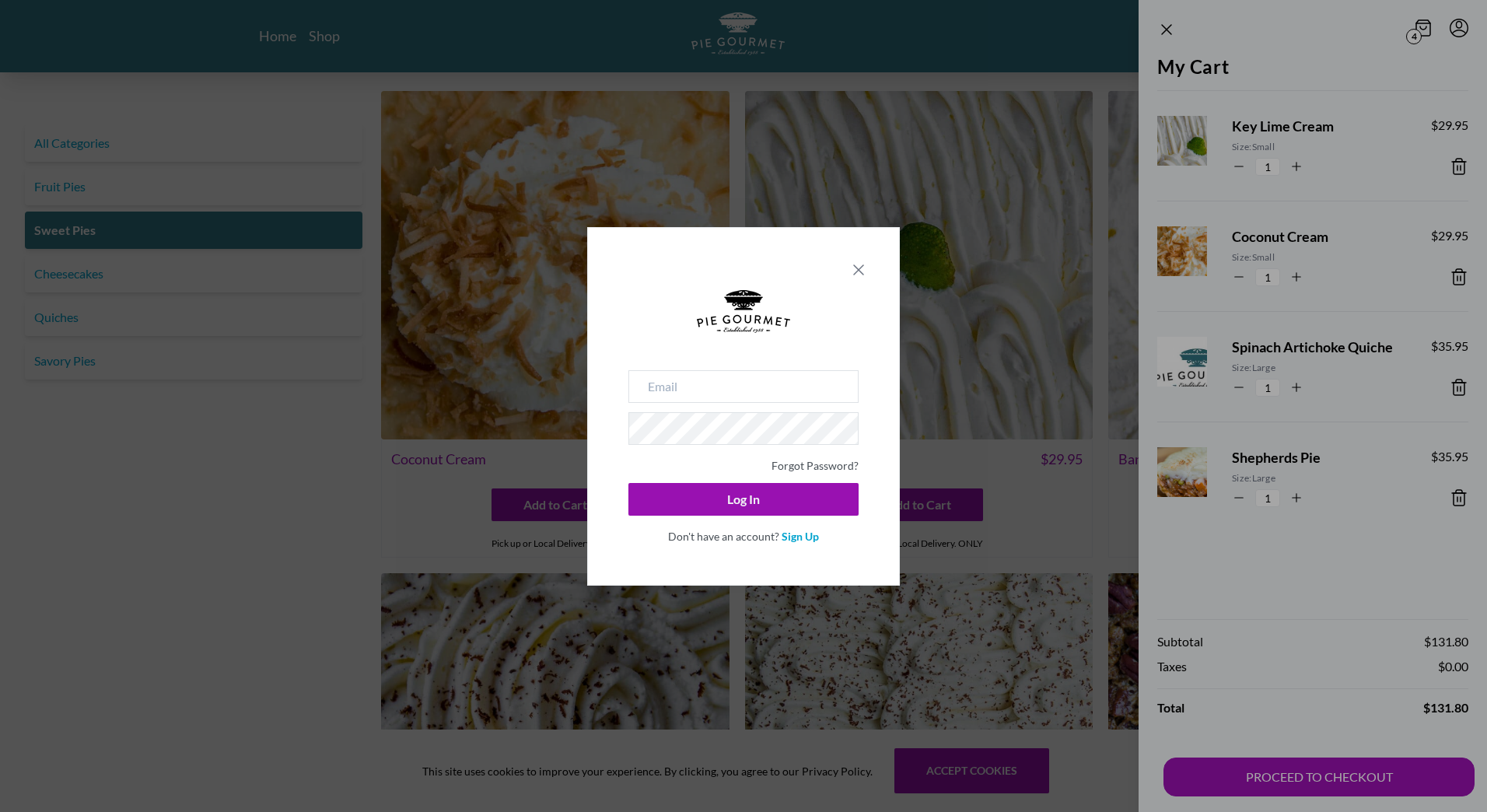
click at [865, 269] on icon "Close panel" at bounding box center [858, 269] width 18 height 18
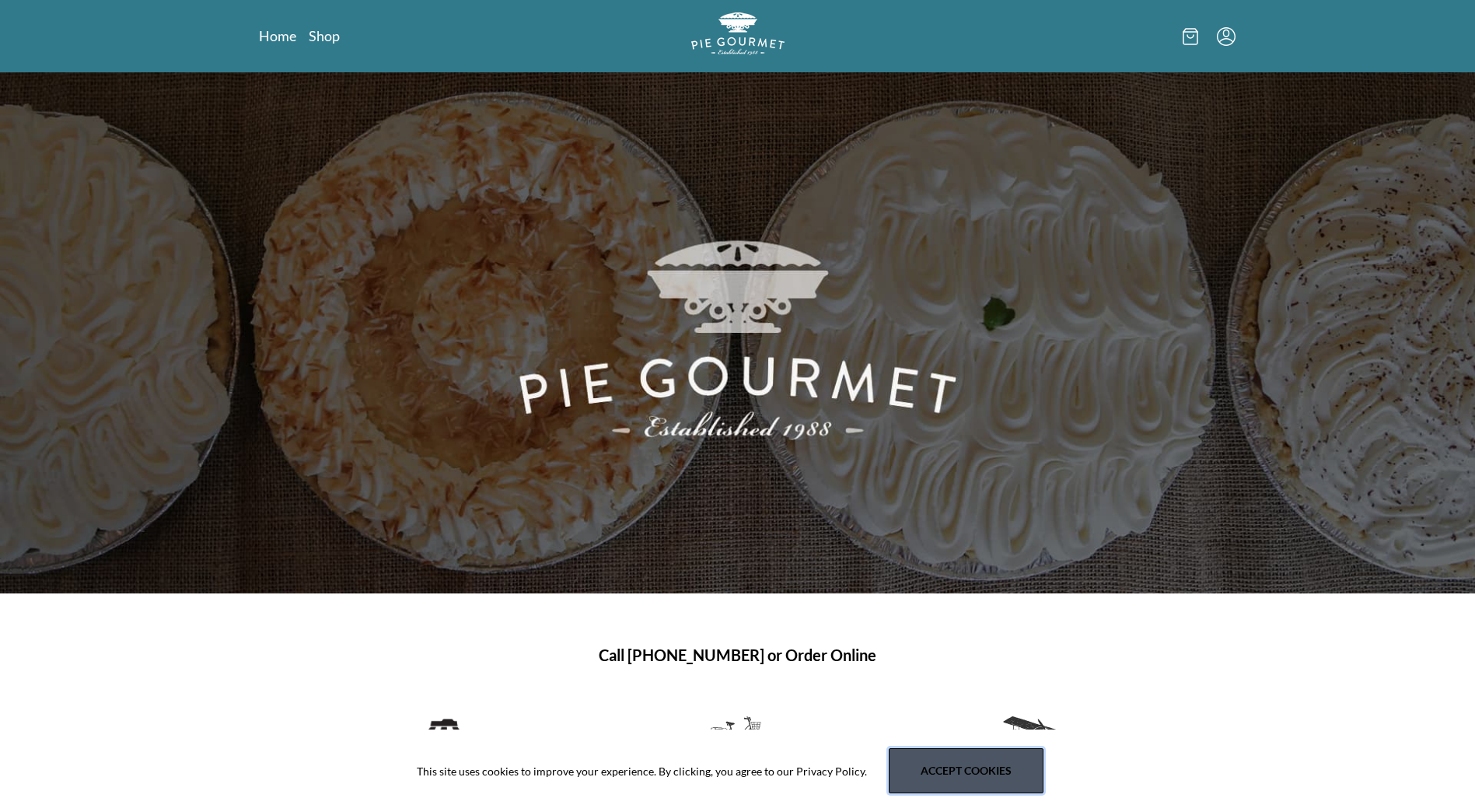
click at [949, 787] on button "Accept cookies" at bounding box center [966, 770] width 154 height 45
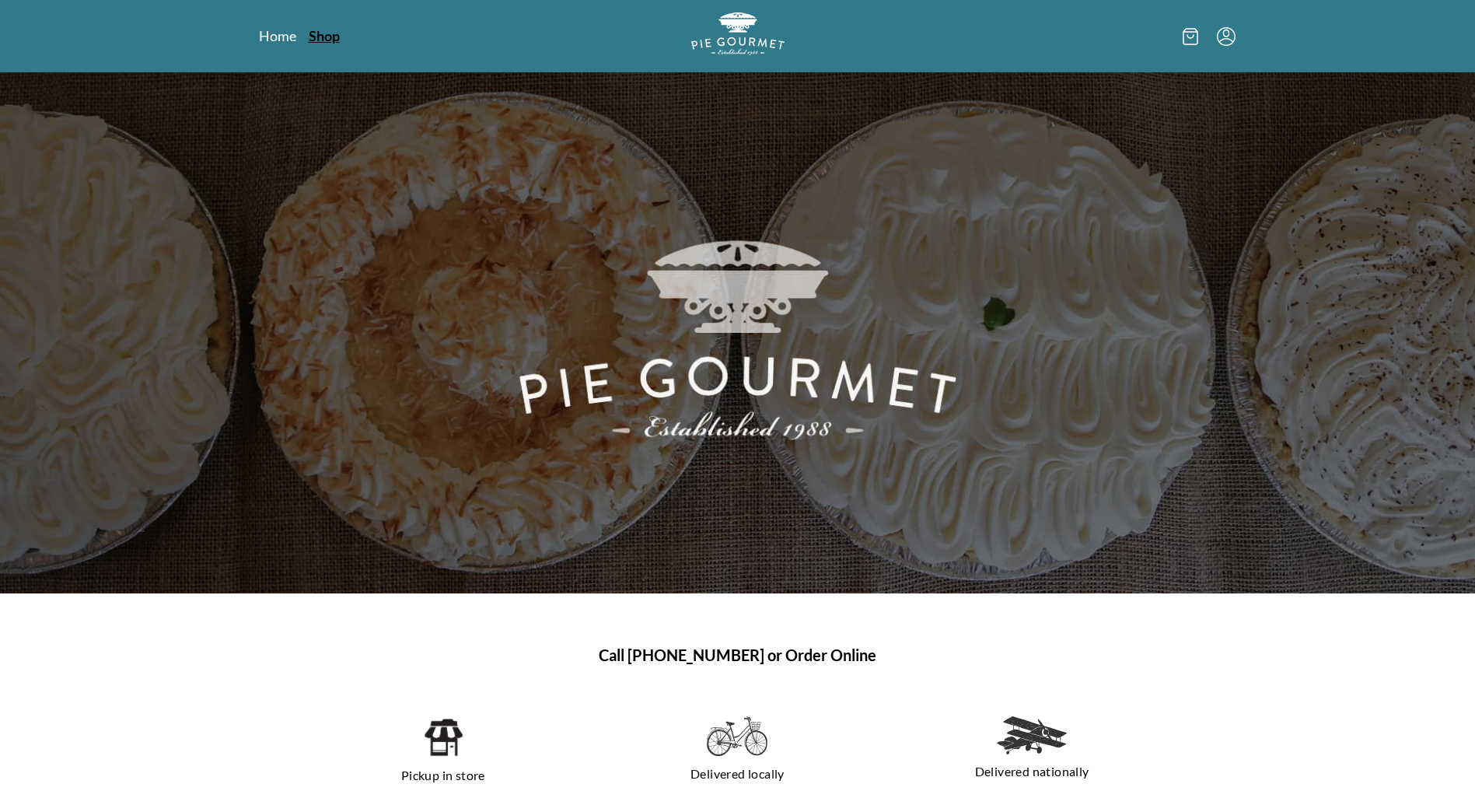
click at [321, 36] on link "Shop" at bounding box center [325, 36] width 31 height 18
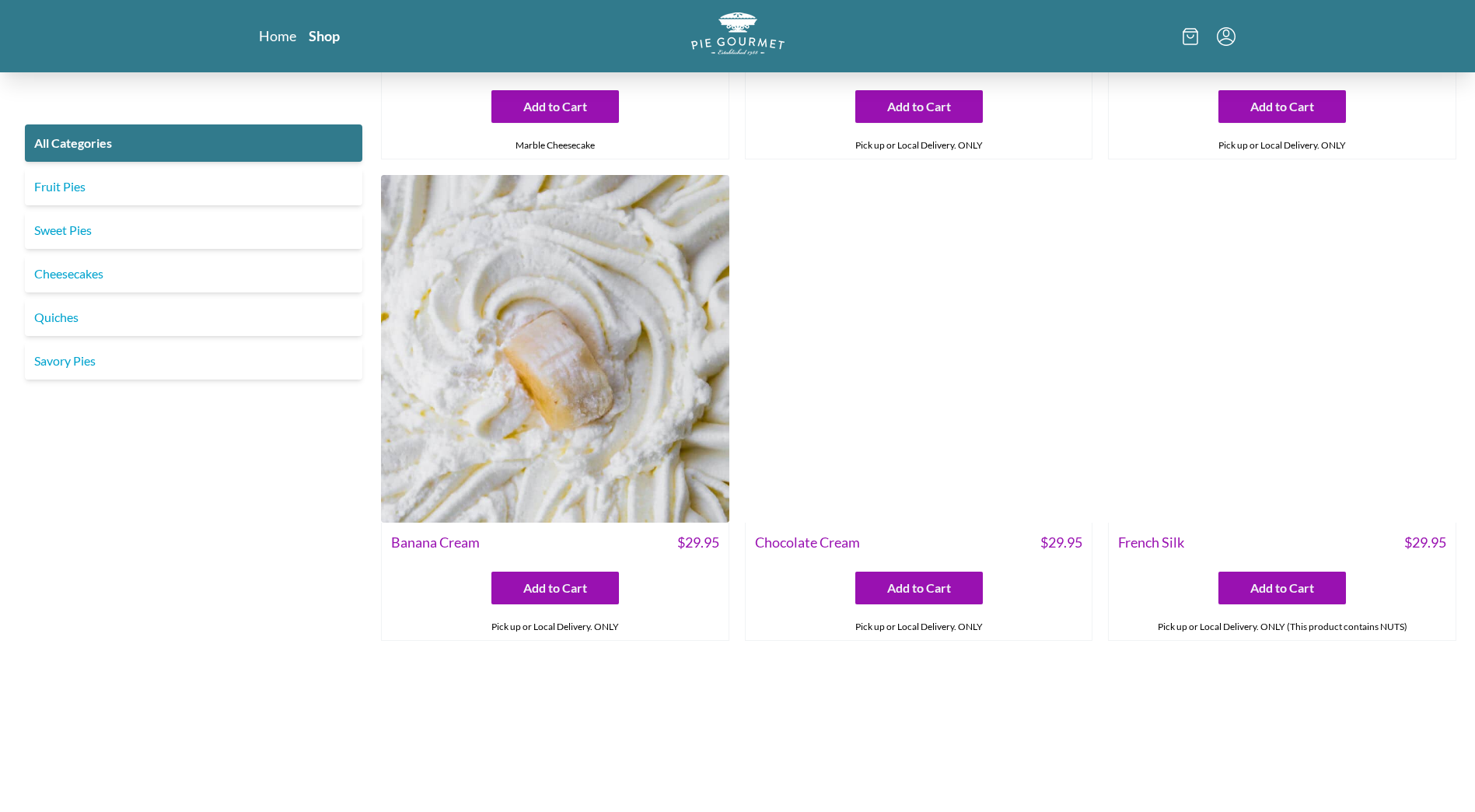
scroll to position [3397, 0]
